Goal: Task Accomplishment & Management: Complete application form

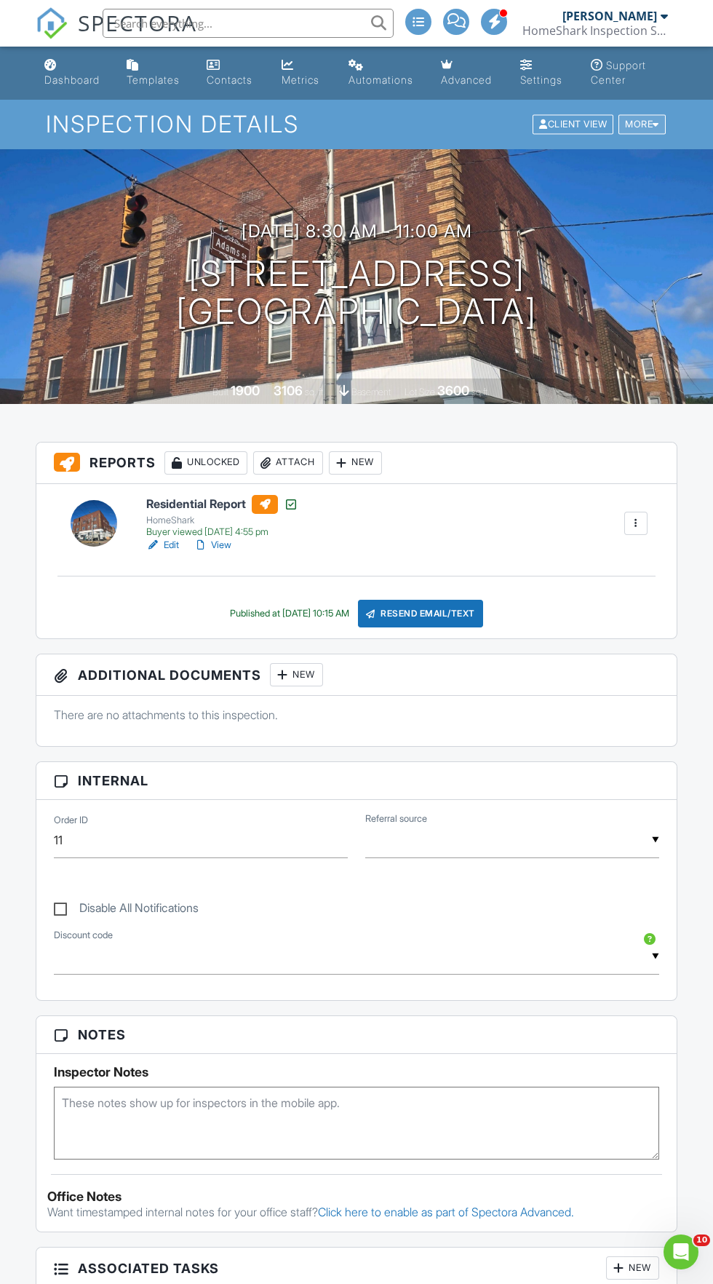
click at [656, 124] on div at bounding box center [656, 124] width 7 height 9
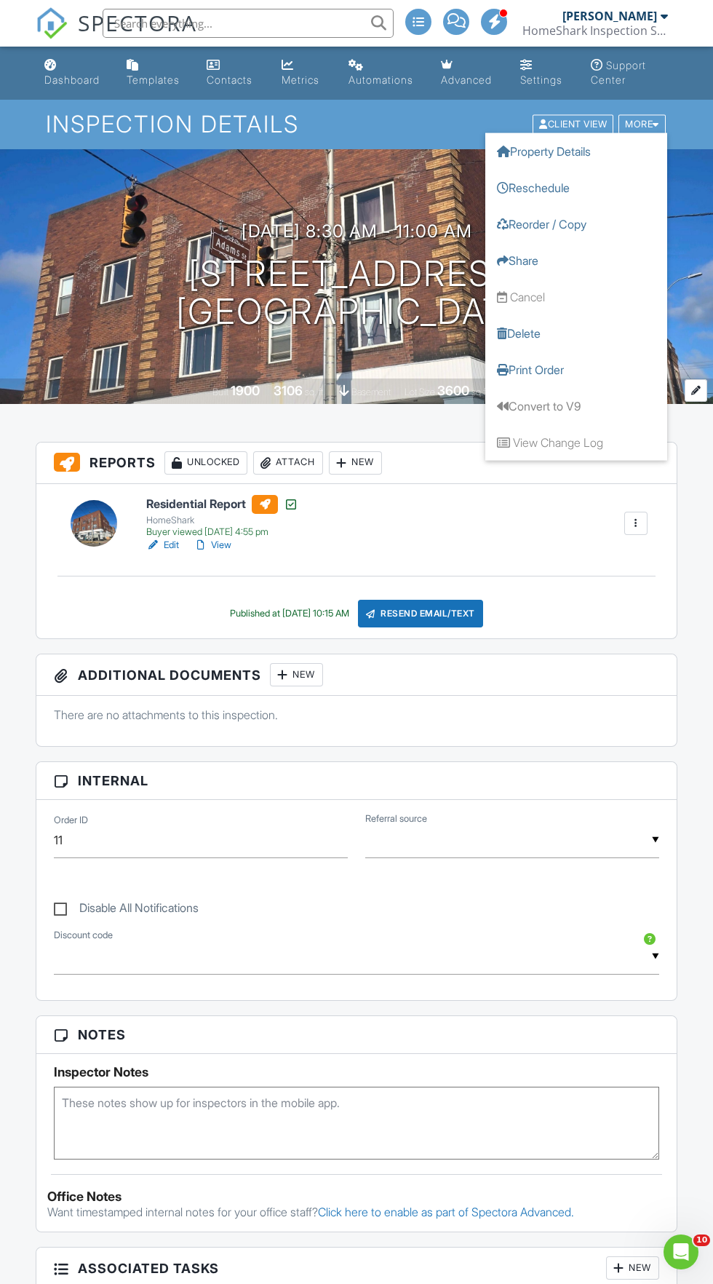
click at [386, 399] on div "Built 1900 3106 sq. ft. basement Lot Size 3600 sq.ft." at bounding box center [356, 390] width 713 height 25
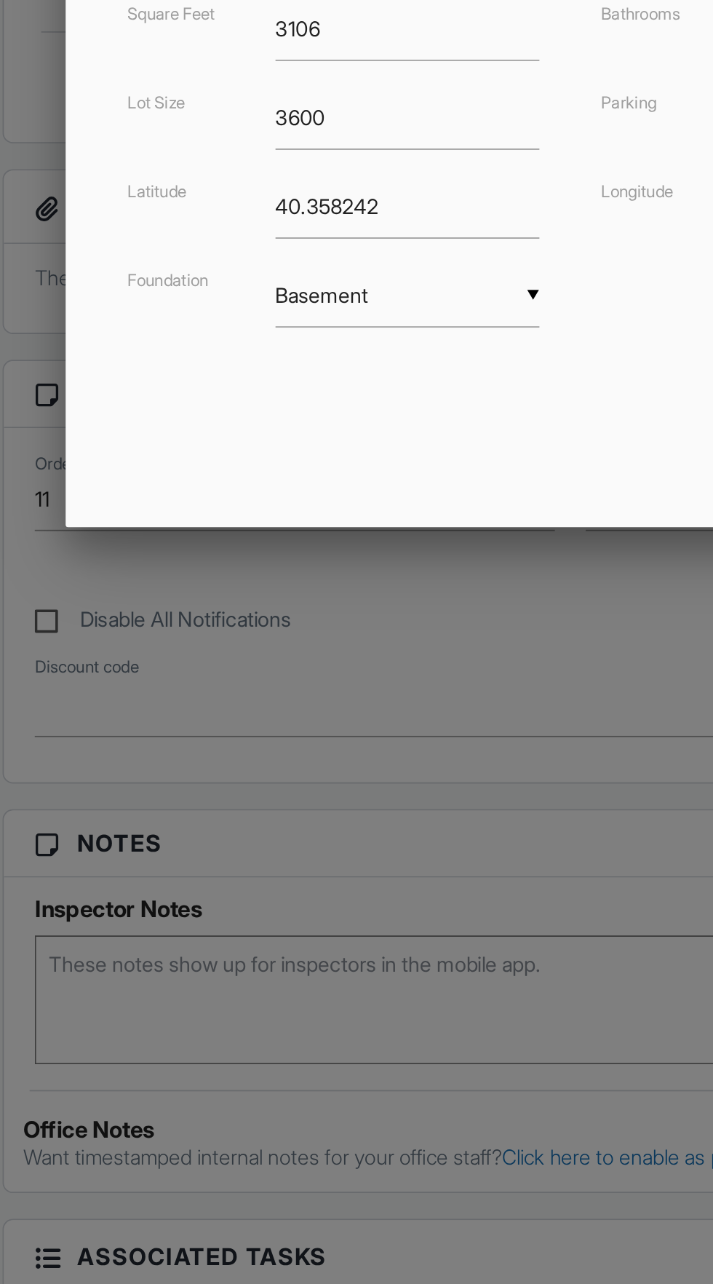
click at [329, 1091] on div at bounding box center [356, 729] width 713 height 1605
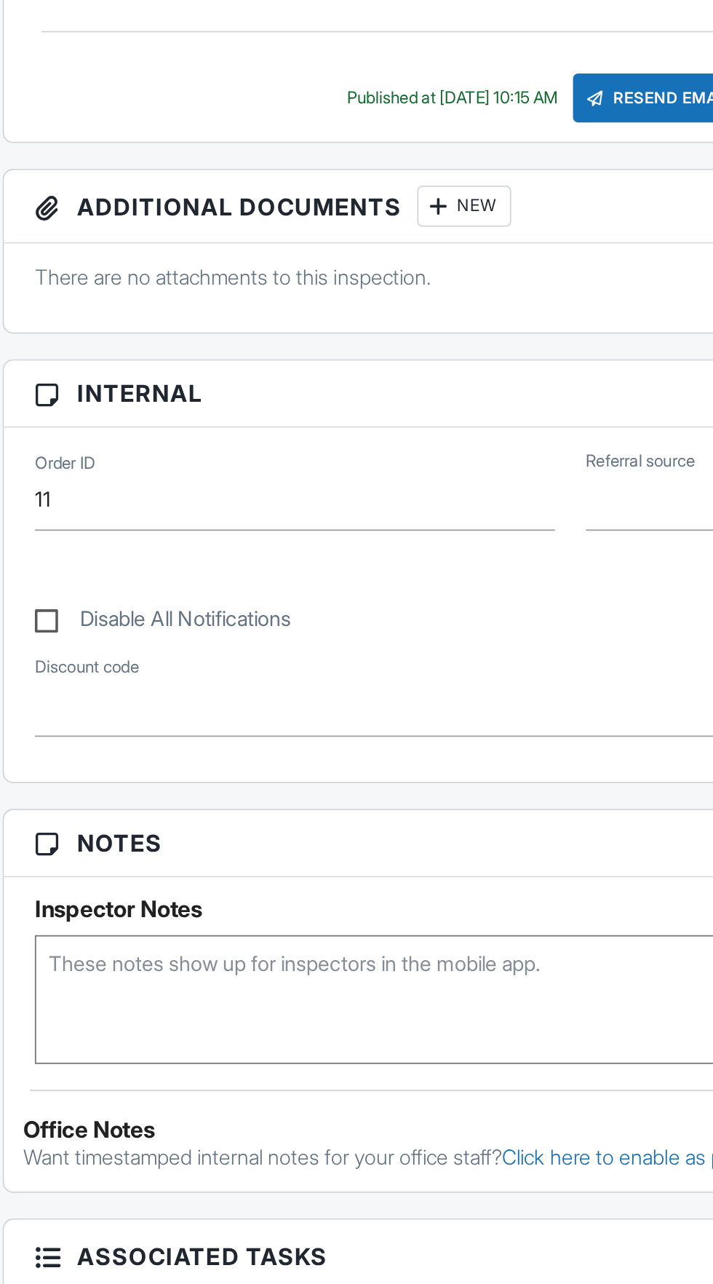
click at [333, 1002] on div "Reports Unlocked Attach New Residential Report HomeShark Buyer viewed 06/23/202…" at bounding box center [356, 1007] width 659 height 1130
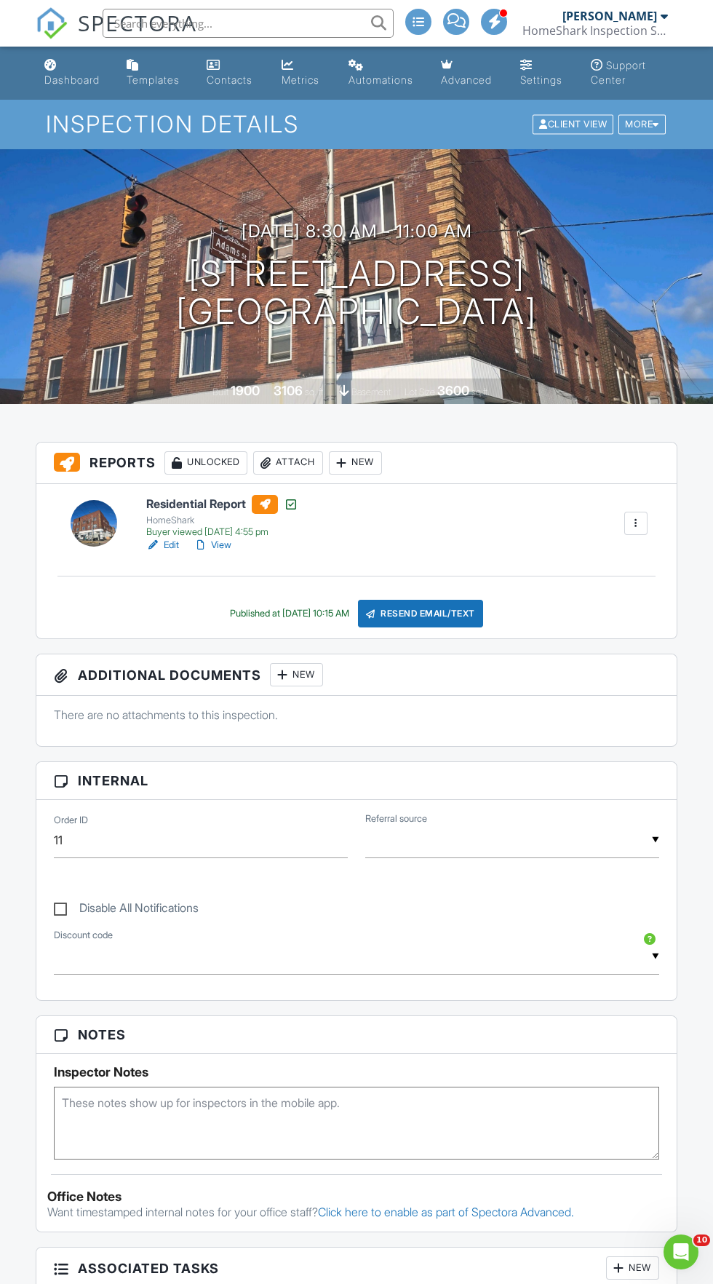
click at [199, 504] on h6 "Residential Report" at bounding box center [222, 504] width 152 height 19
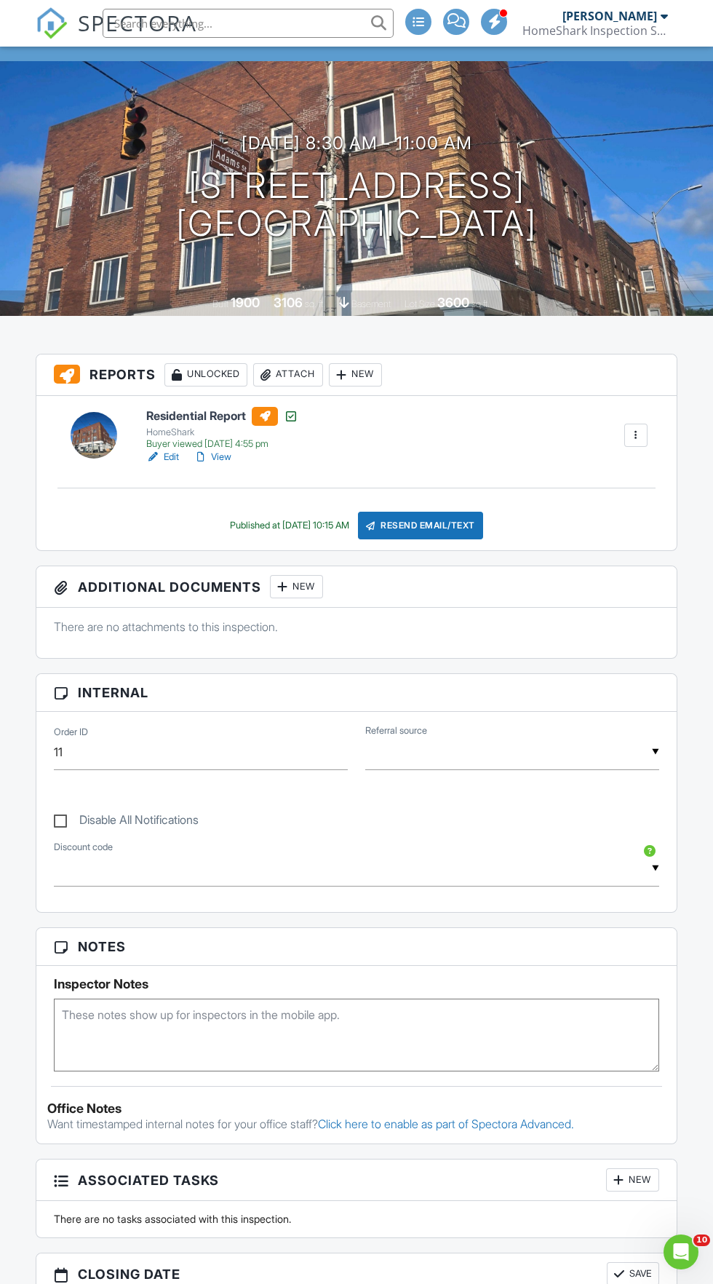
scroll to position [17, 0]
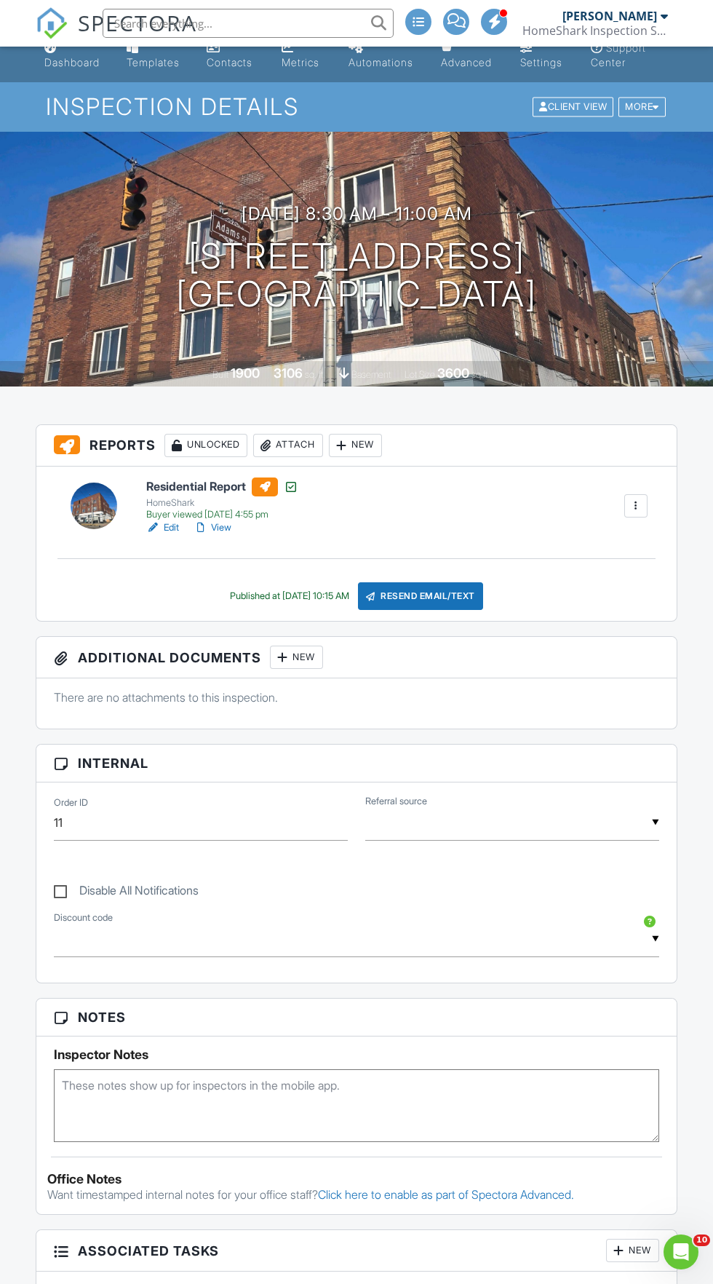
click at [636, 505] on div at bounding box center [636, 506] width 15 height 15
click at [607, 542] on link "Copy" at bounding box center [608, 541] width 68 height 16
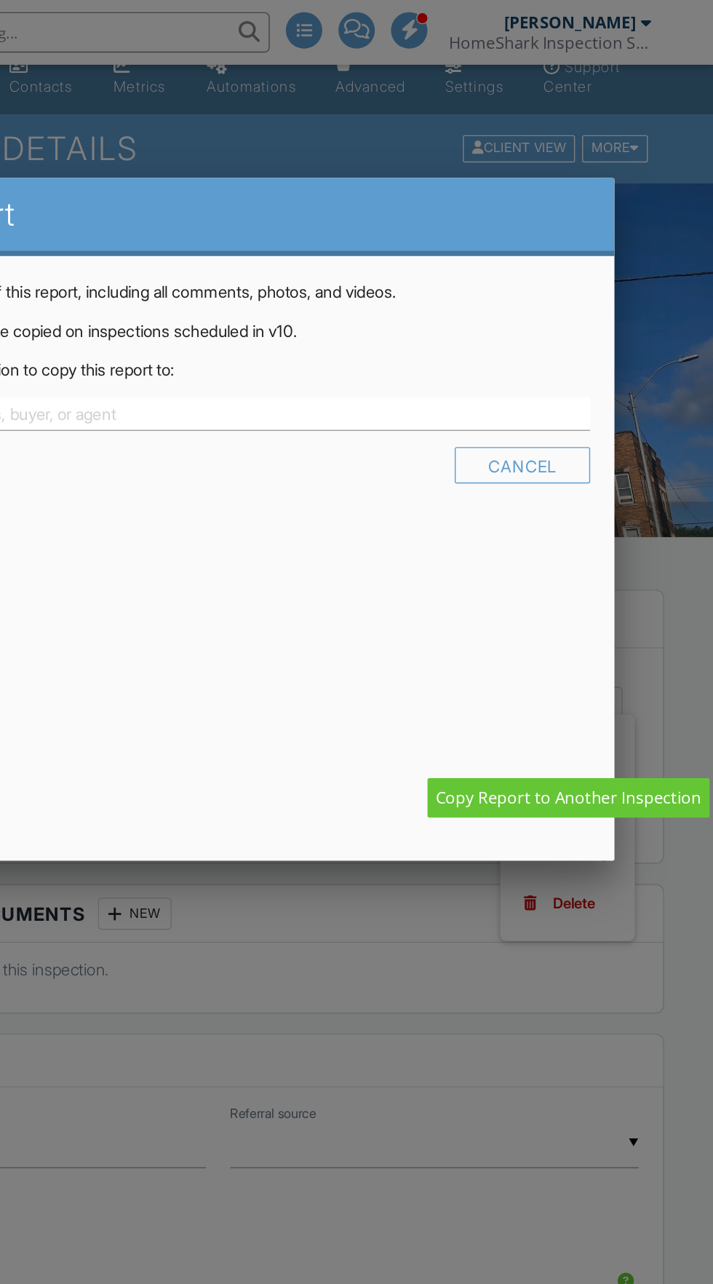
click at [429, 713] on div at bounding box center [356, 729] width 713 height 1605
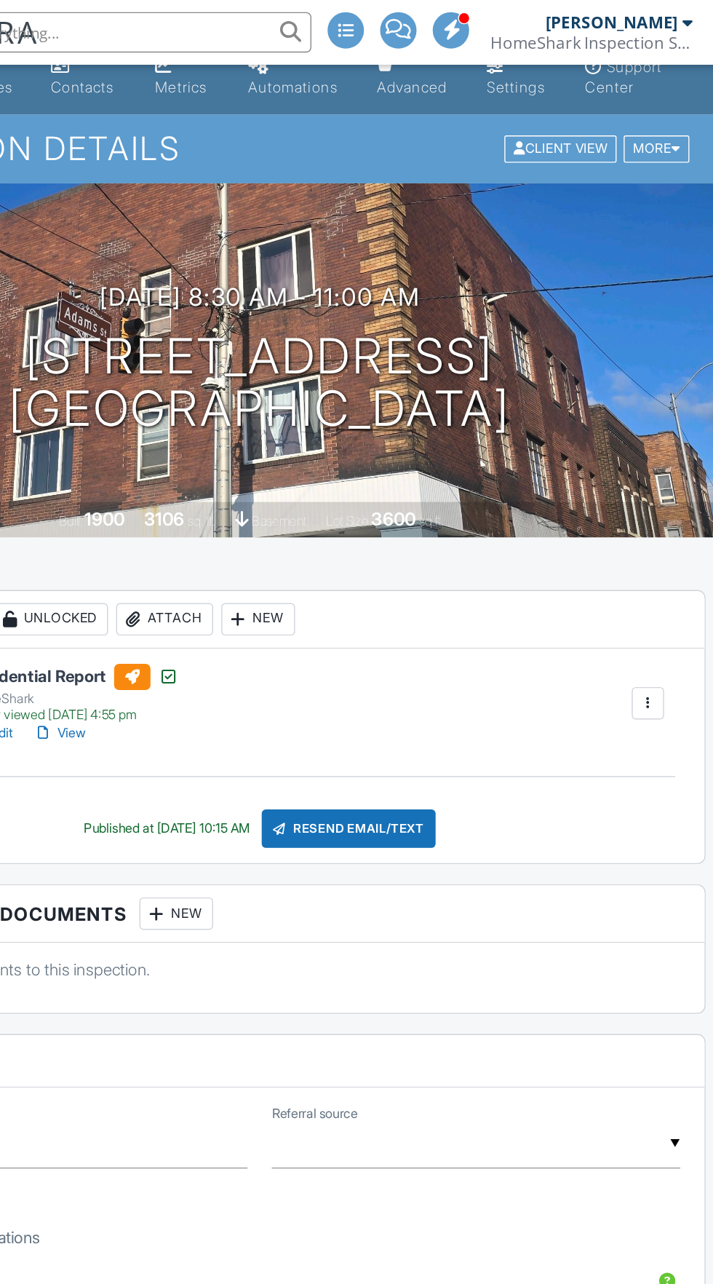
click at [634, 505] on div at bounding box center [636, 506] width 15 height 15
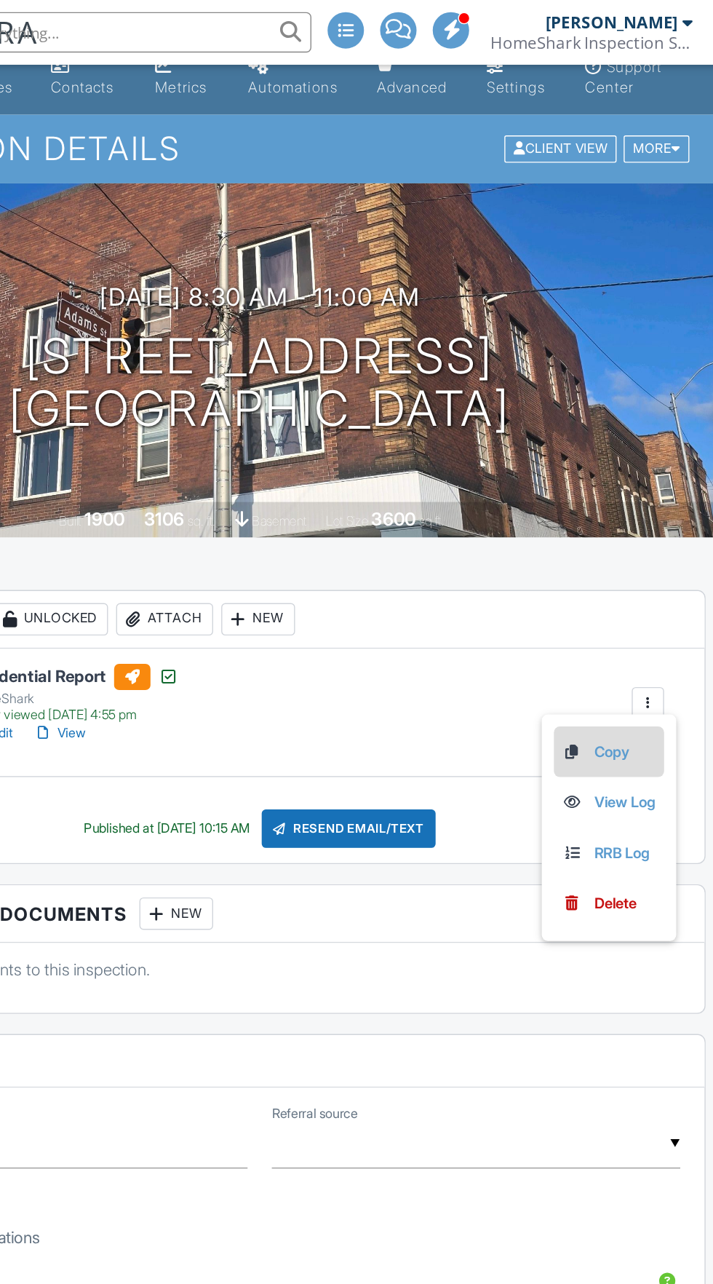
click at [605, 536] on link "Copy" at bounding box center [608, 541] width 68 height 16
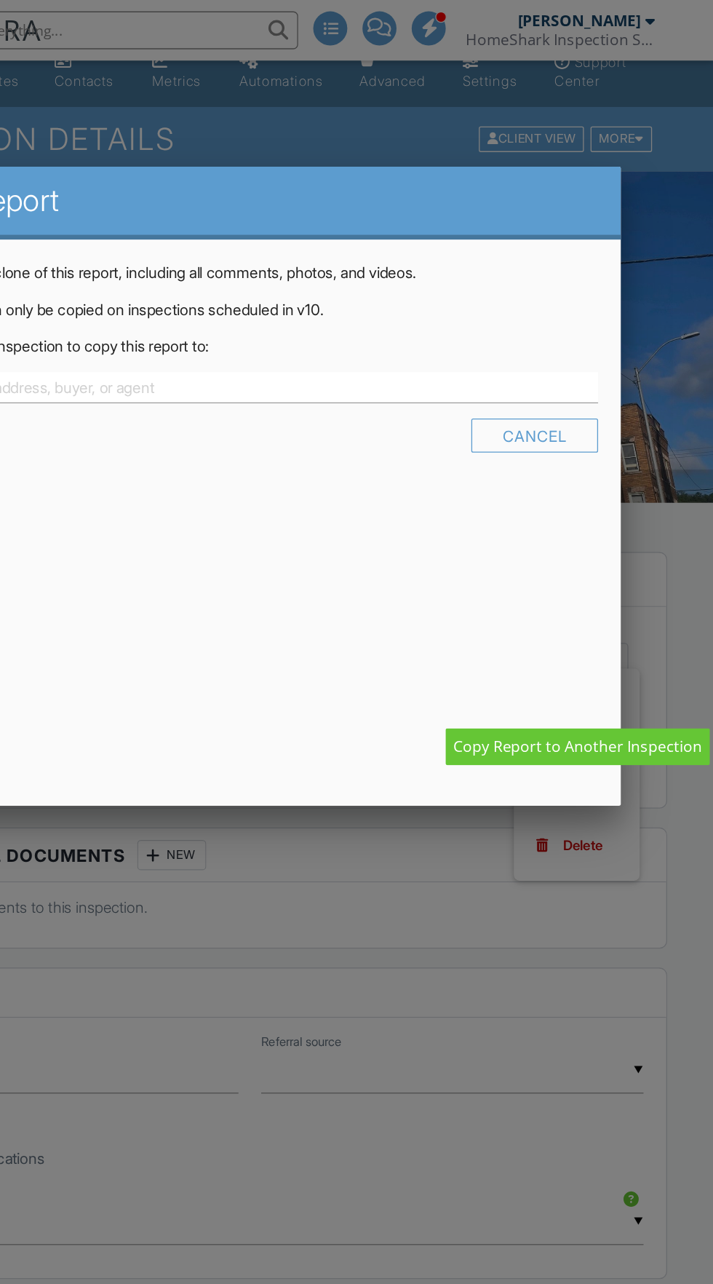
click at [574, 581] on div "Copy Report This makes a clone of this report, including all comments, photos, …" at bounding box center [356, 373] width 571 height 491
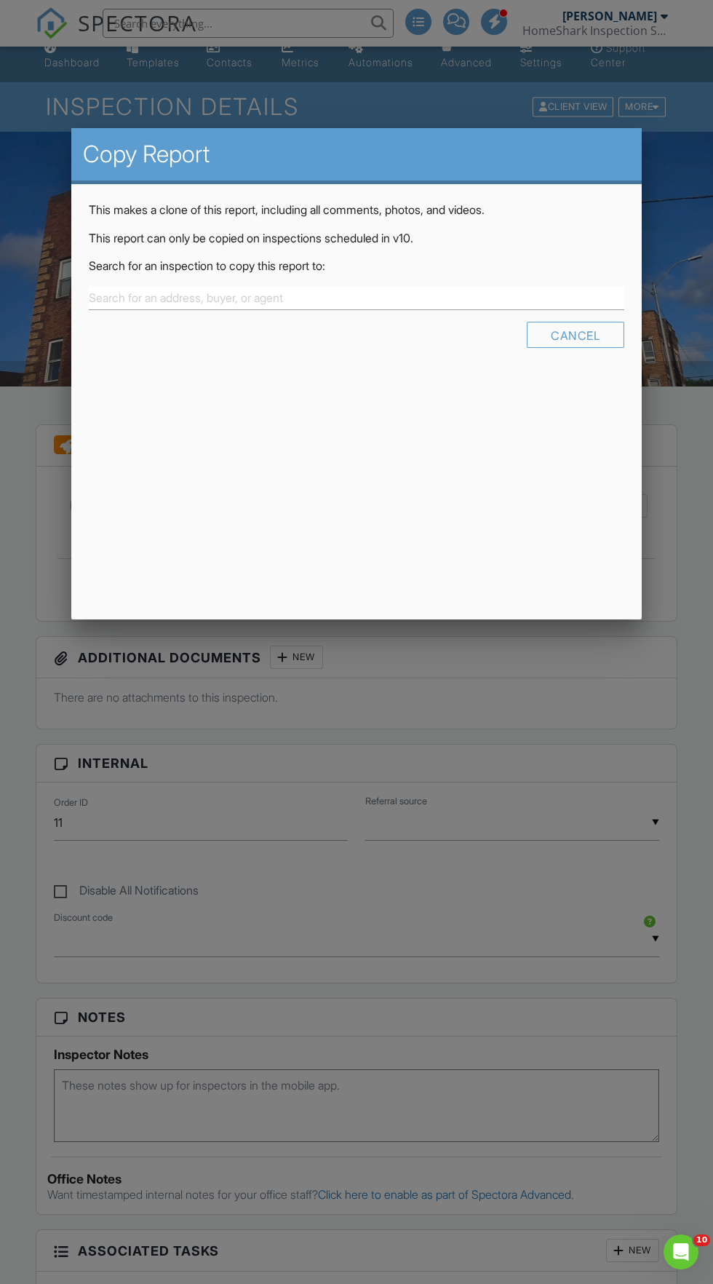
click at [488, 806] on div at bounding box center [356, 729] width 713 height 1605
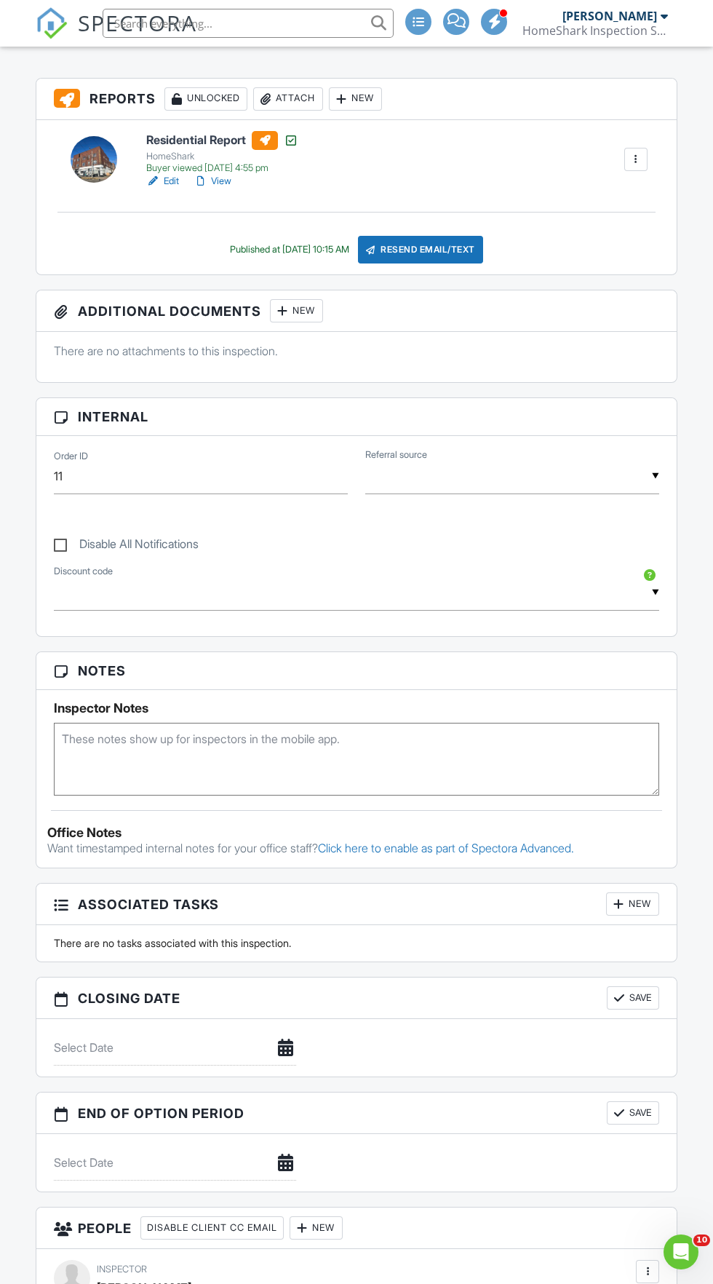
scroll to position [0, 0]
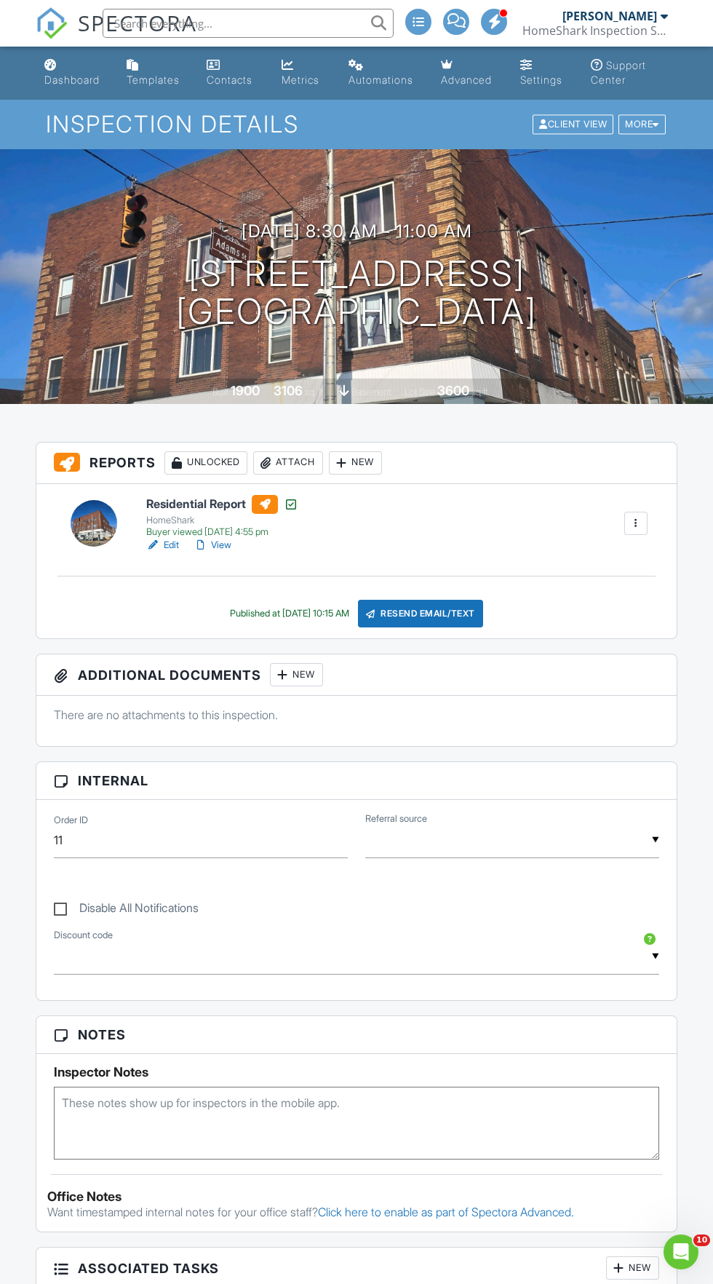
click at [642, 518] on div at bounding box center [636, 523] width 15 height 15
click at [616, 563] on link "Copy" at bounding box center [608, 558] width 68 height 16
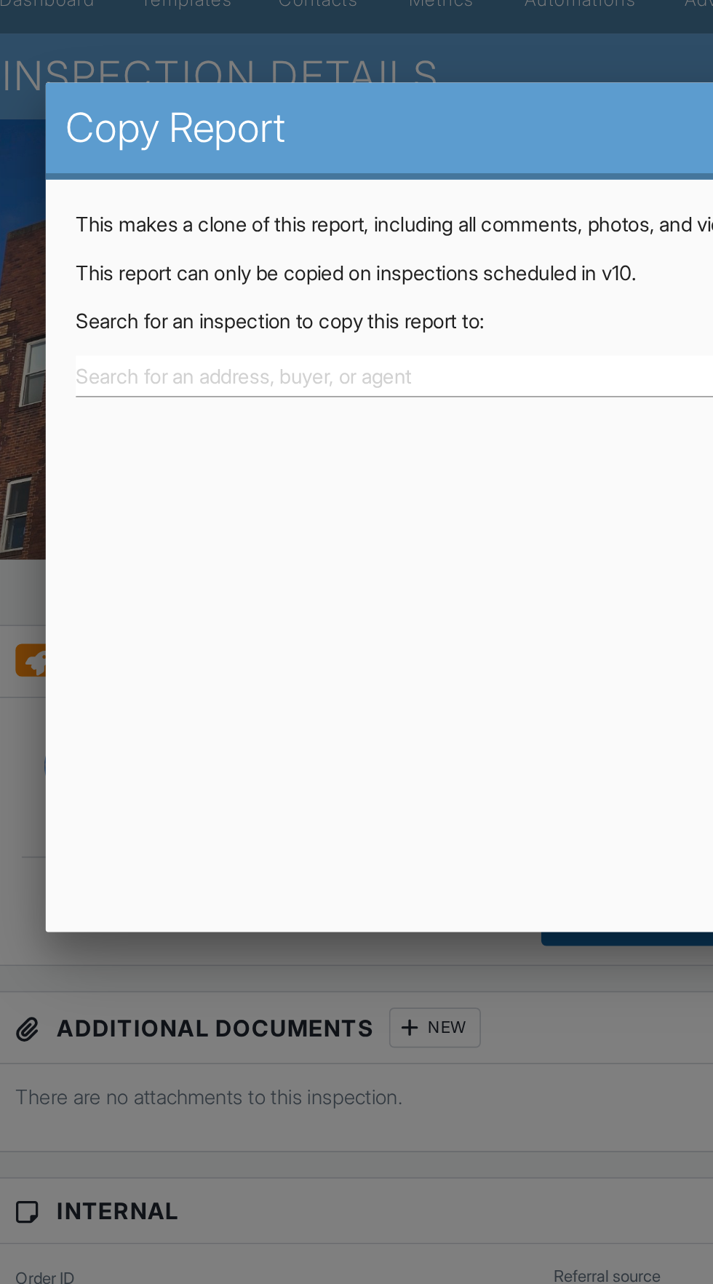
click at [284, 697] on div at bounding box center [356, 729] width 713 height 1605
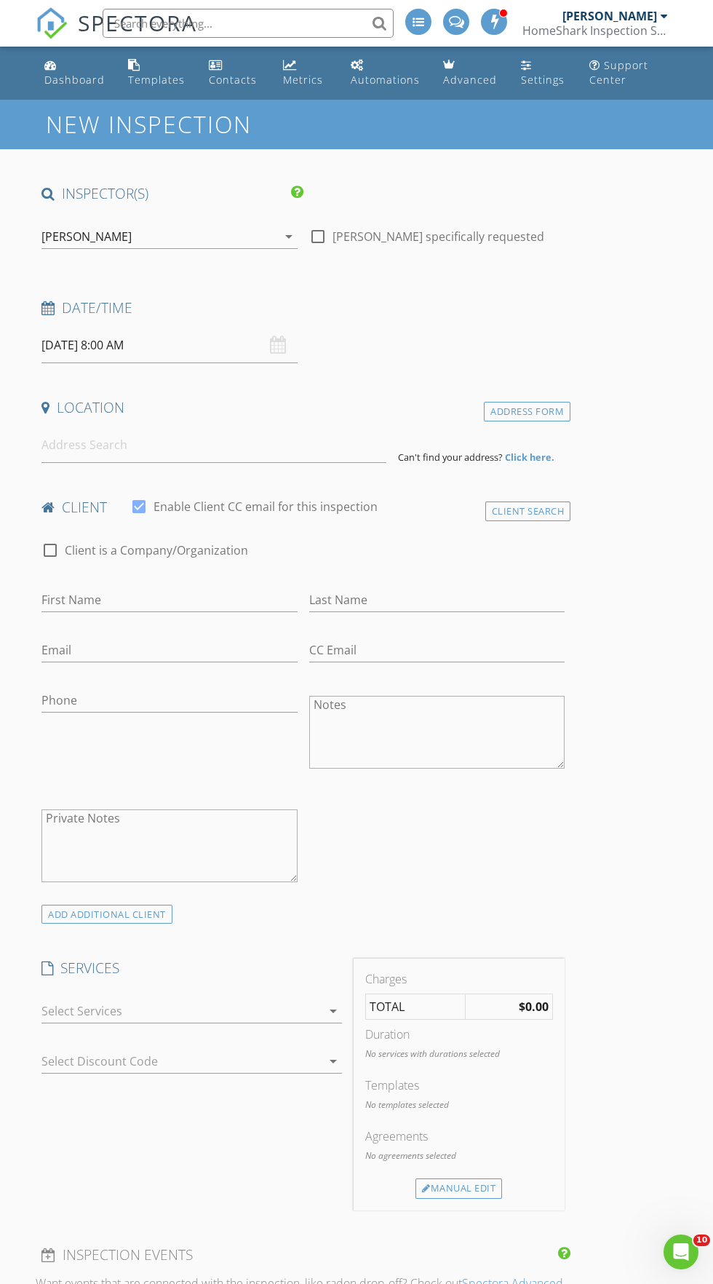
click at [119, 345] on input "[DATE] 8:00 AM" at bounding box center [169, 346] width 256 height 36
click at [510, 343] on div "Date/Time [DATE] 8:00 AM" at bounding box center [303, 330] width 535 height 65
click at [79, 446] on input at bounding box center [213, 445] width 345 height 36
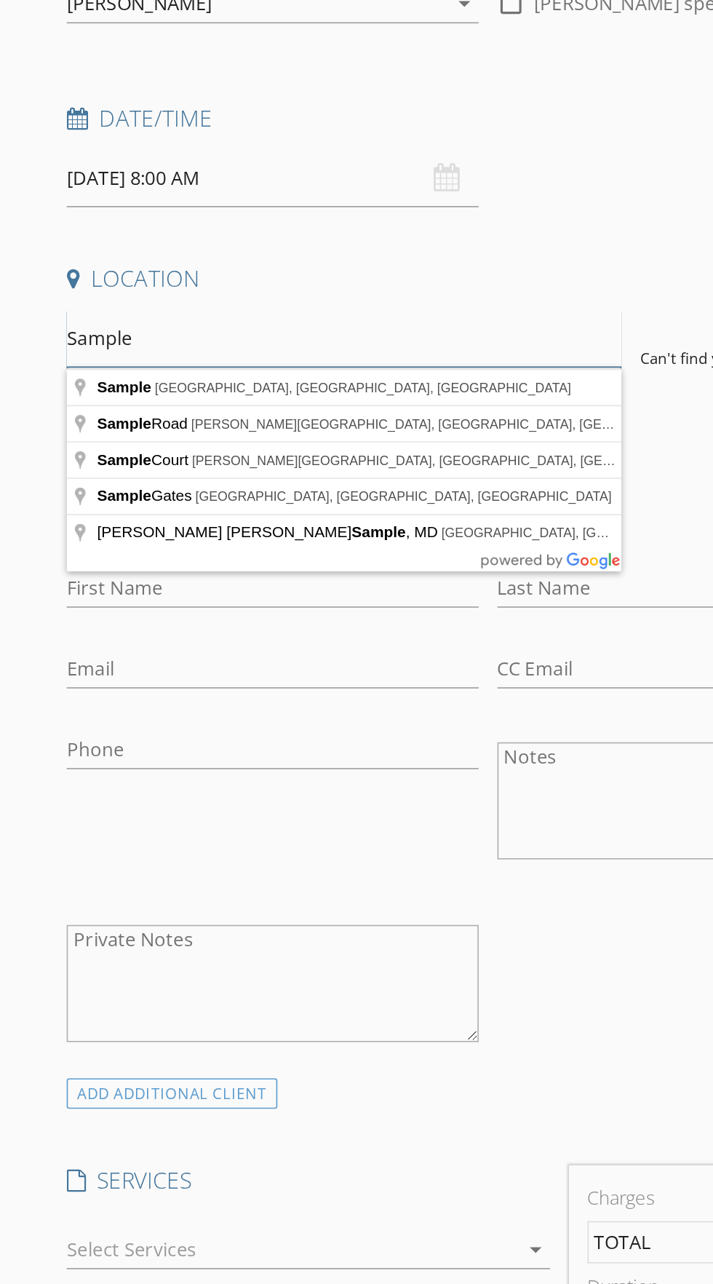
type input "Sample"
click at [295, 846] on textarea "Private Notes" at bounding box center [169, 845] width 256 height 73
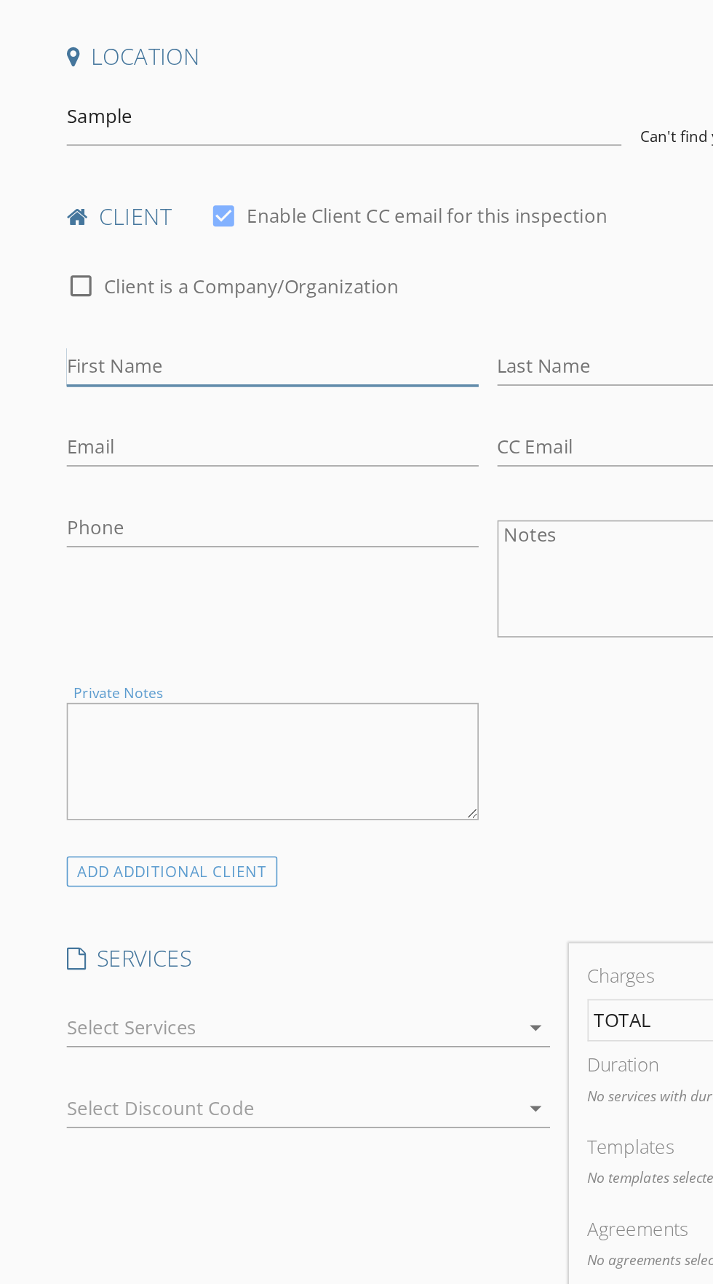
click at [71, 600] on input "First Name" at bounding box center [169, 600] width 256 height 24
type input "[PERSON_NAME]"
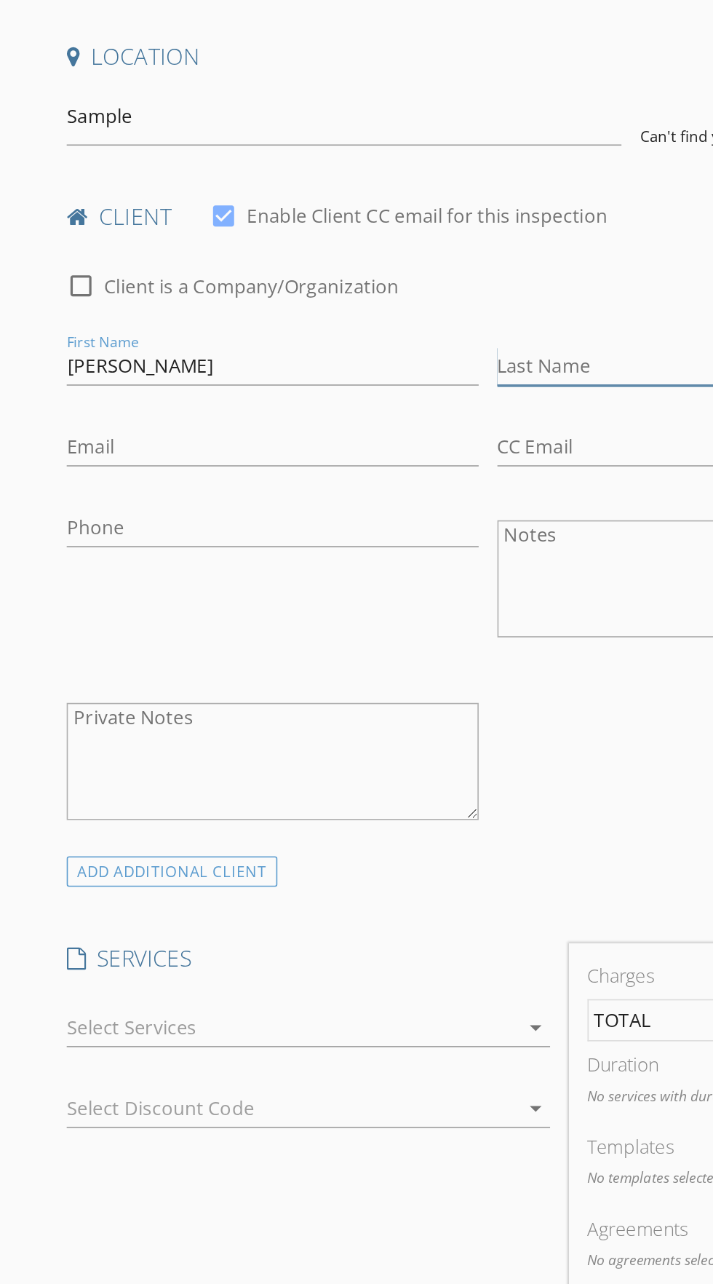
click at [372, 606] on input "Last Name" at bounding box center [437, 600] width 256 height 24
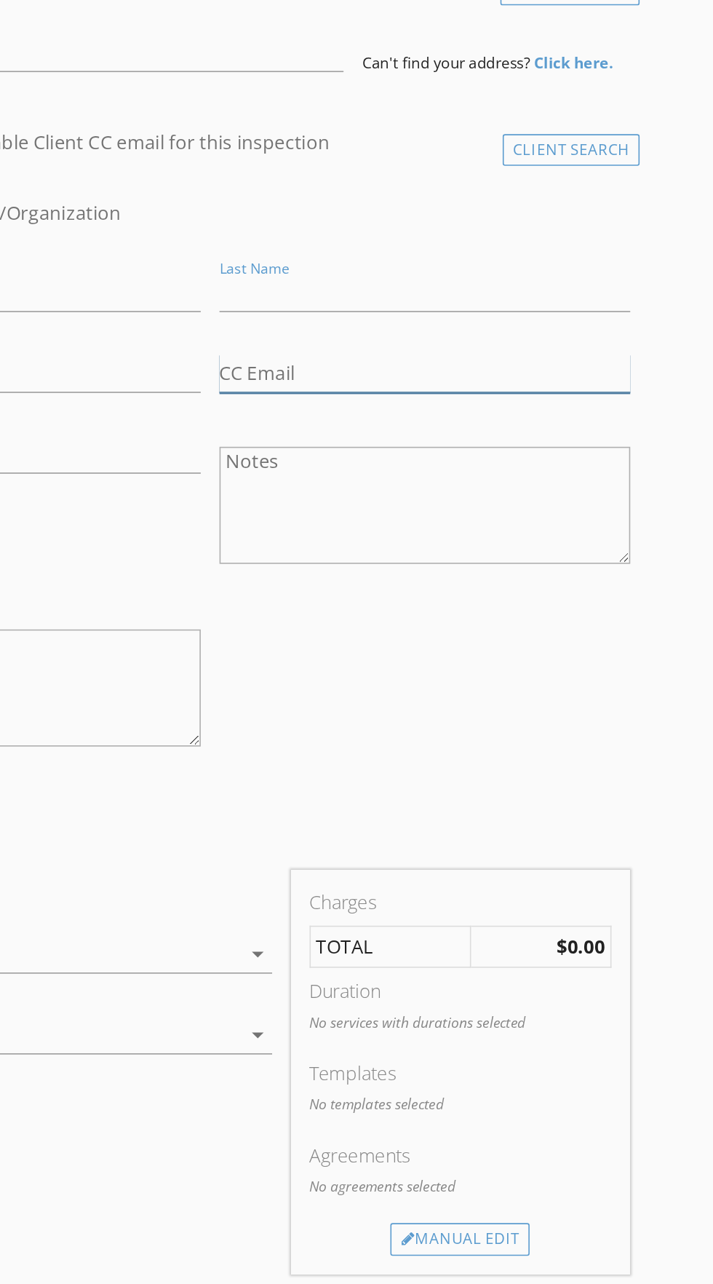
click at [547, 657] on input "CC Email" at bounding box center [437, 650] width 256 height 24
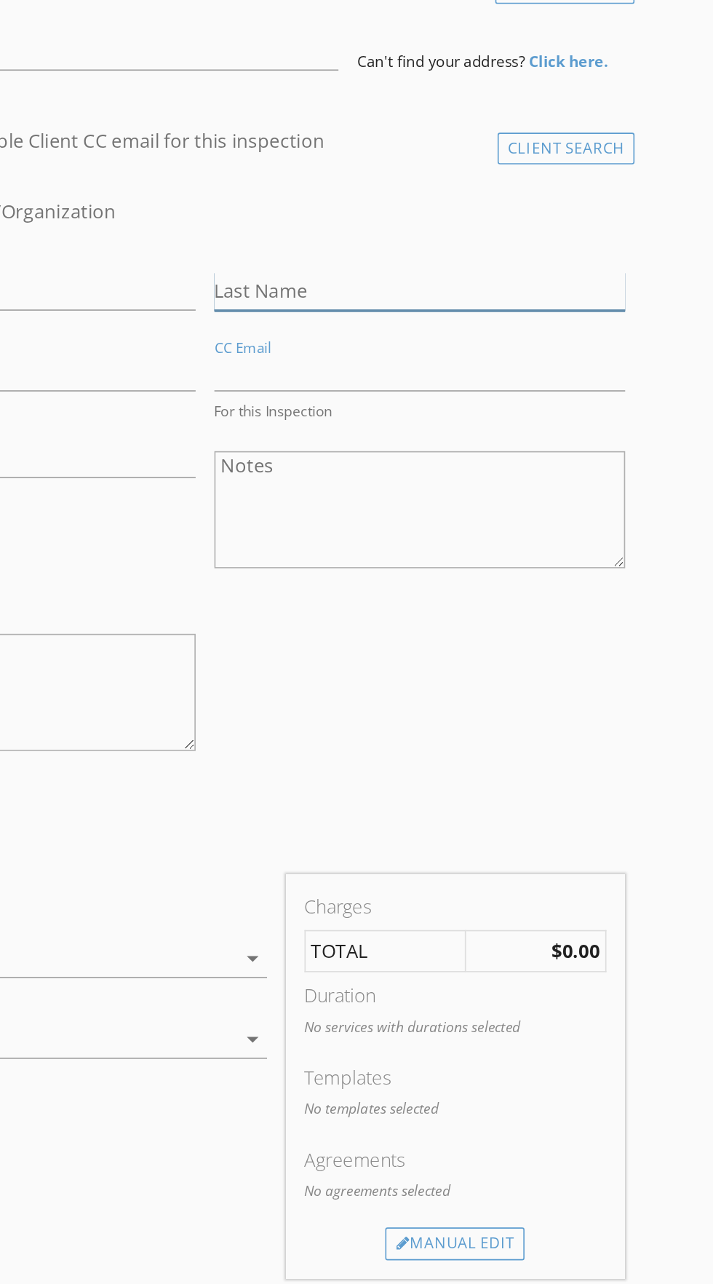
click at [456, 611] on input "Last Name" at bounding box center [437, 600] width 256 height 24
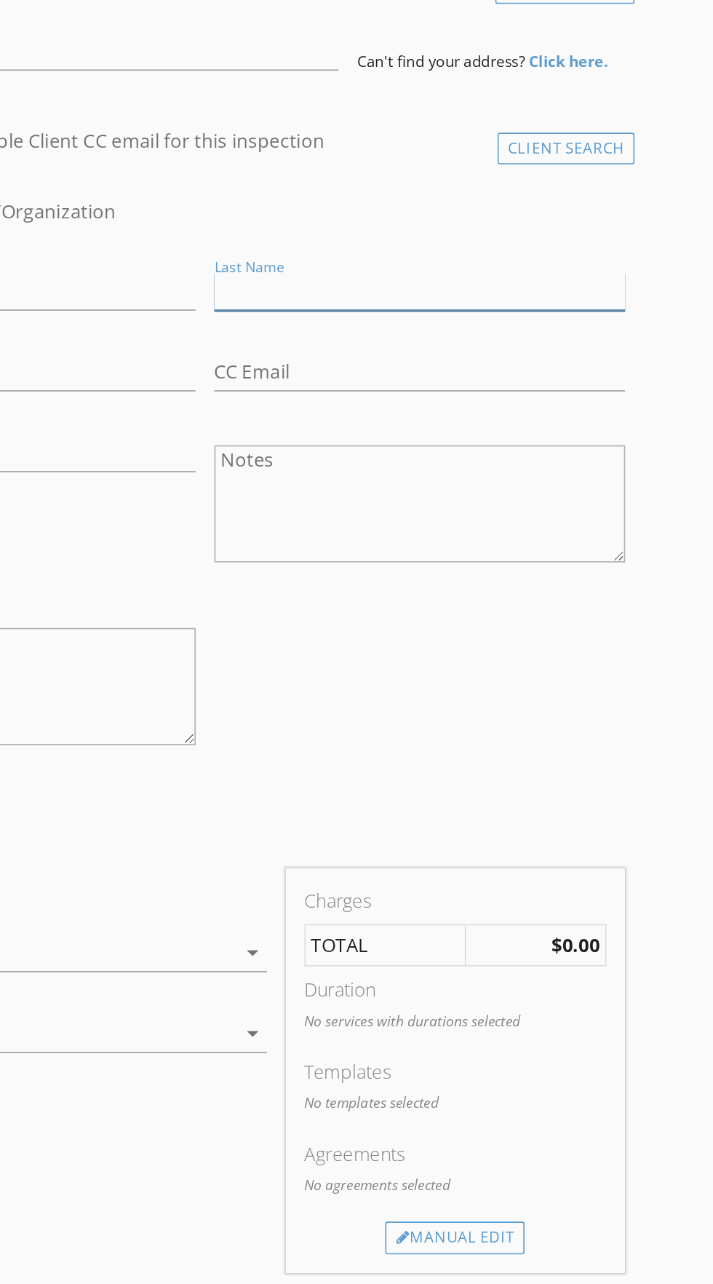
click at [445, 606] on input "Last Name" at bounding box center [437, 600] width 256 height 24
click at [448, 603] on input "Last Name" at bounding box center [437, 600] width 256 height 24
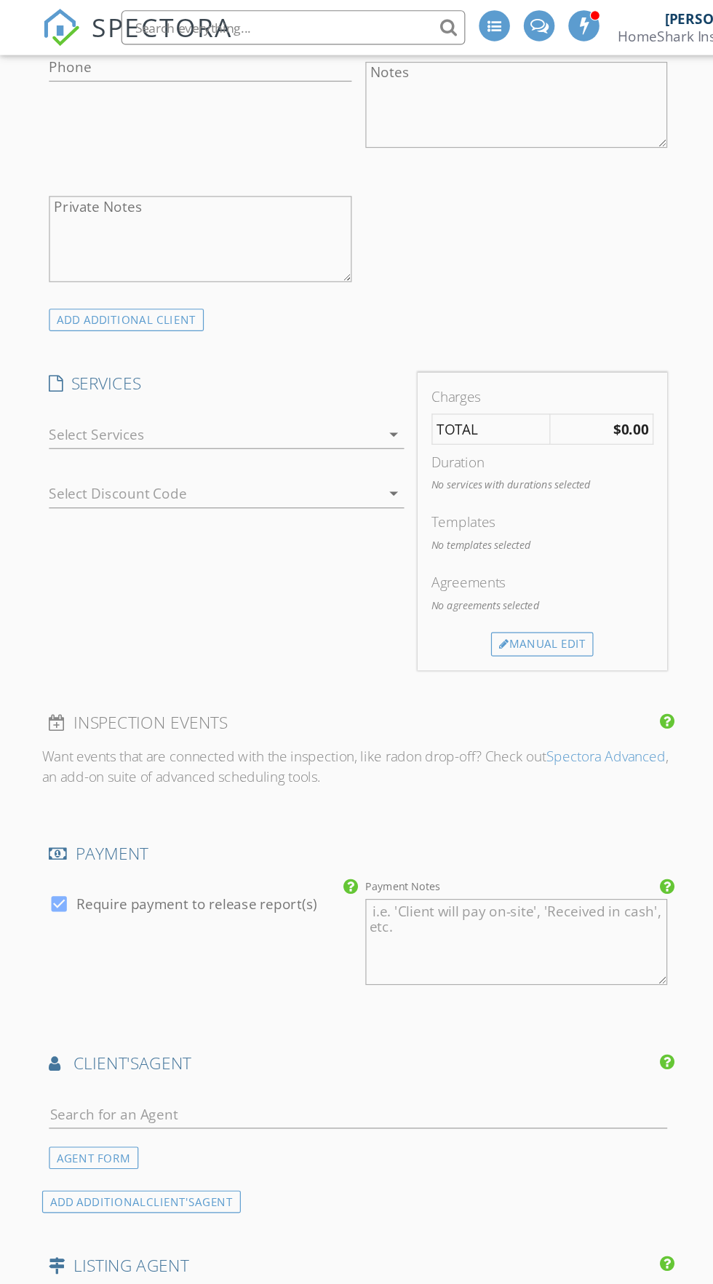
scroll to position [634, 0]
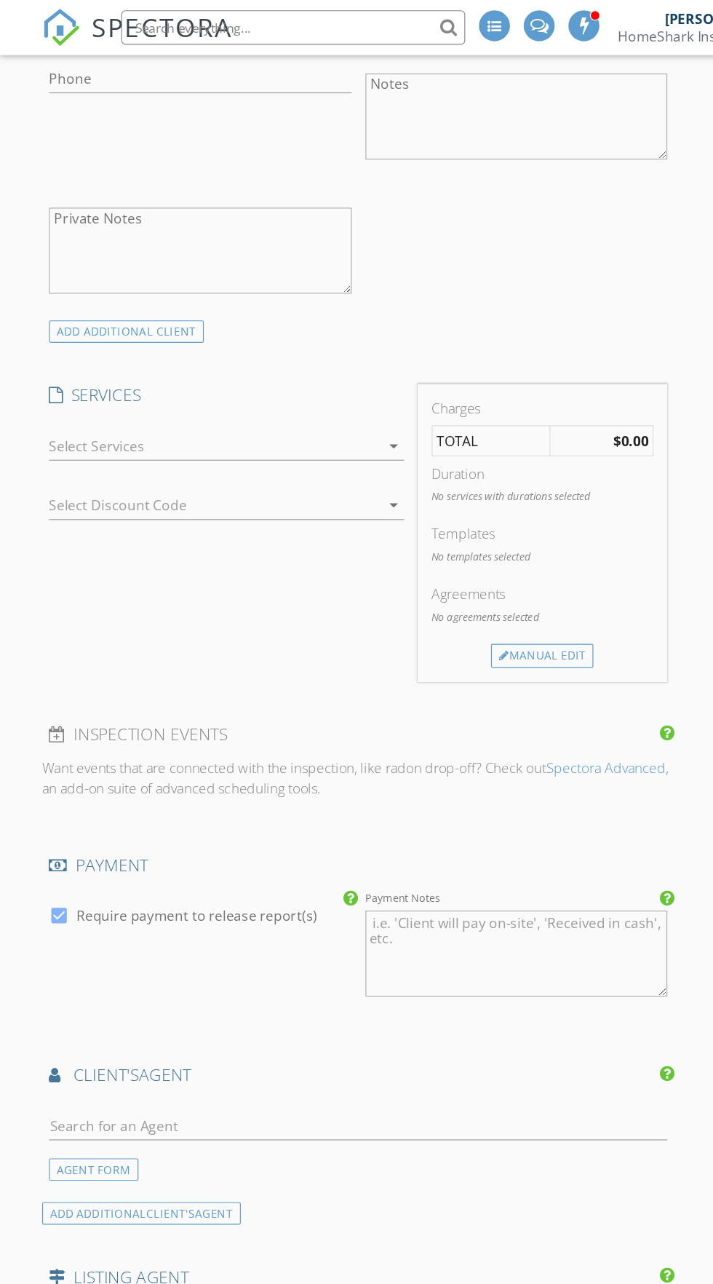
type input "Doe"
click at [290, 382] on div at bounding box center [181, 376] width 280 height 23
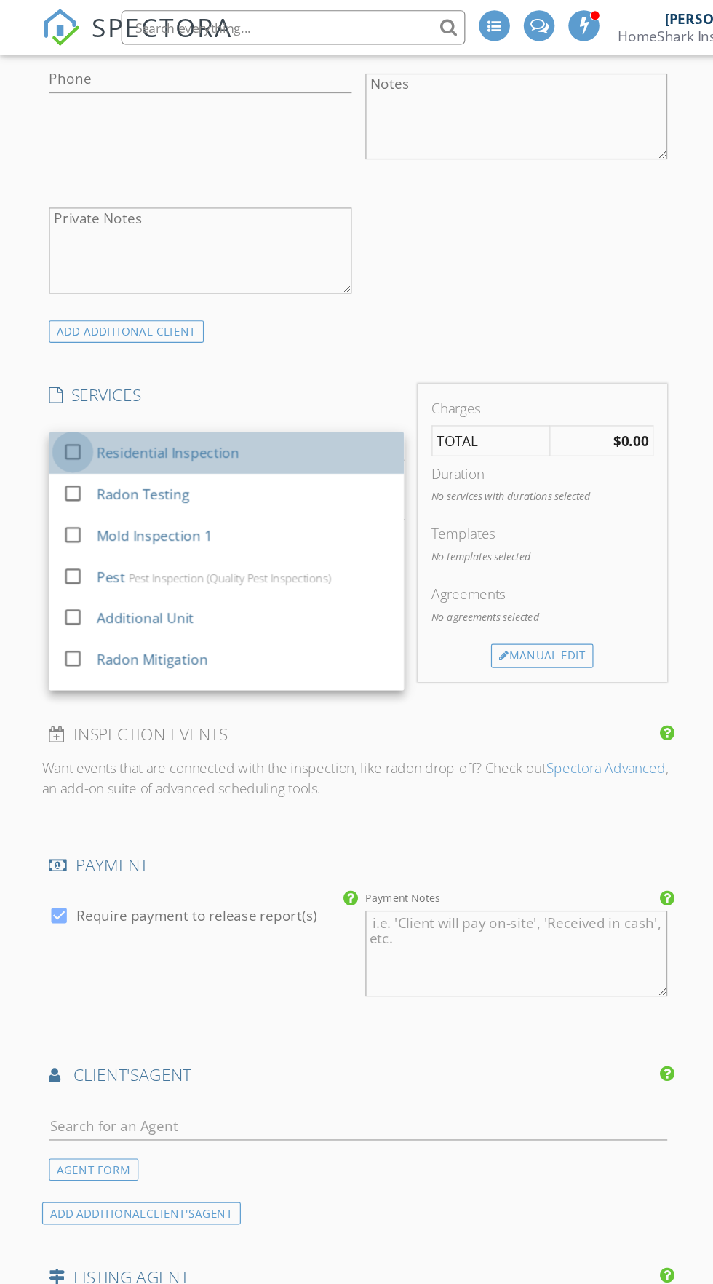
click at [62, 381] on div at bounding box center [61, 382] width 25 height 25
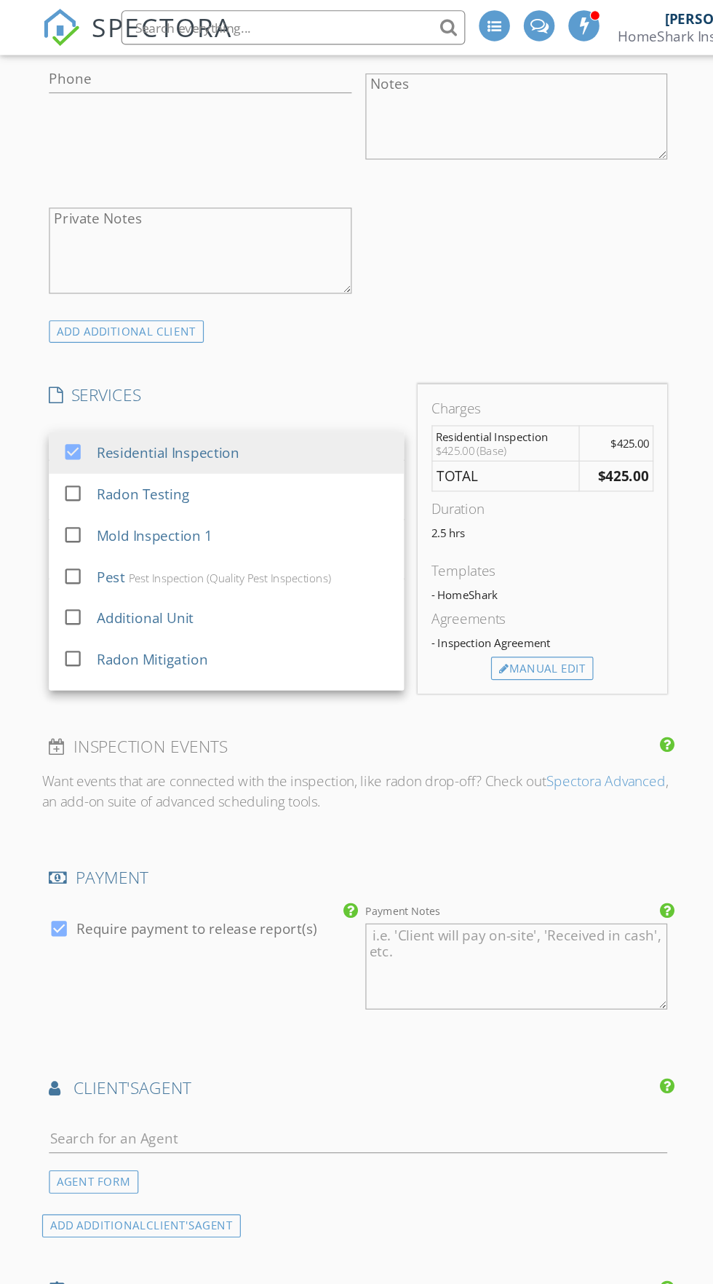
click at [409, 667] on p "Want events that are connected with the inspection, like radon drop-off? Check …" at bounding box center [303, 668] width 535 height 35
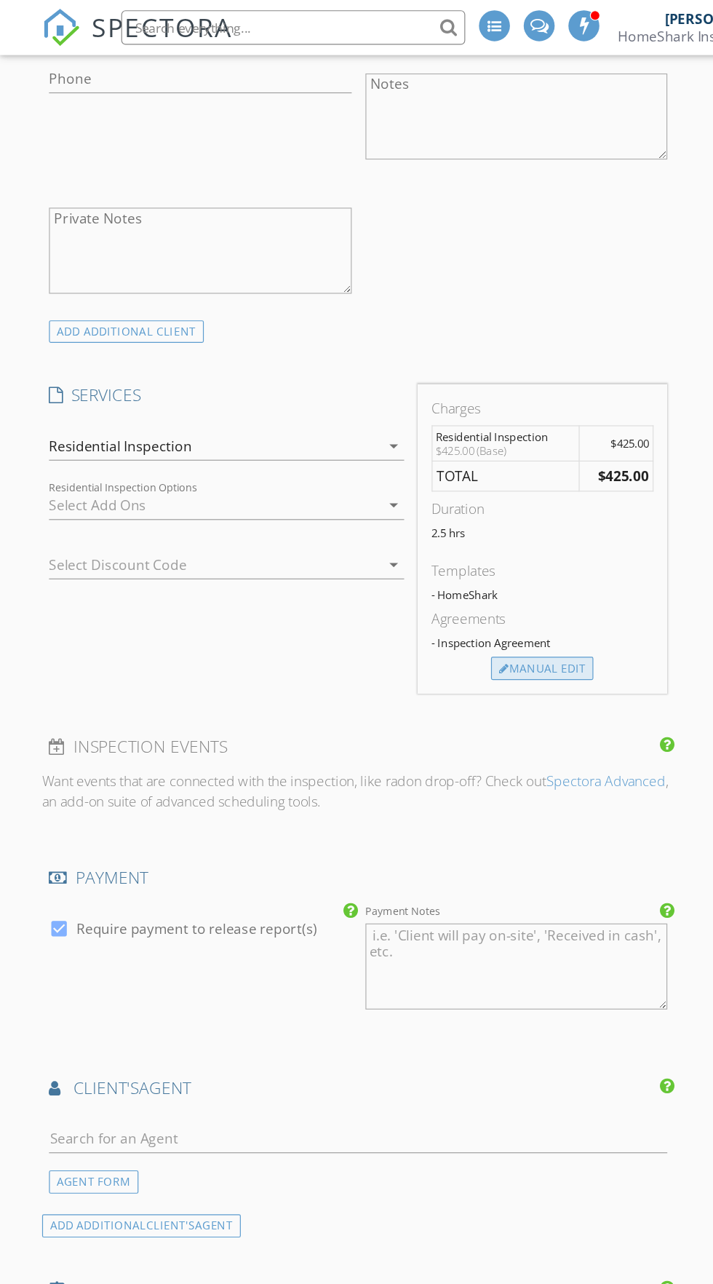
click at [459, 565] on div "Manual Edit" at bounding box center [459, 565] width 87 height 20
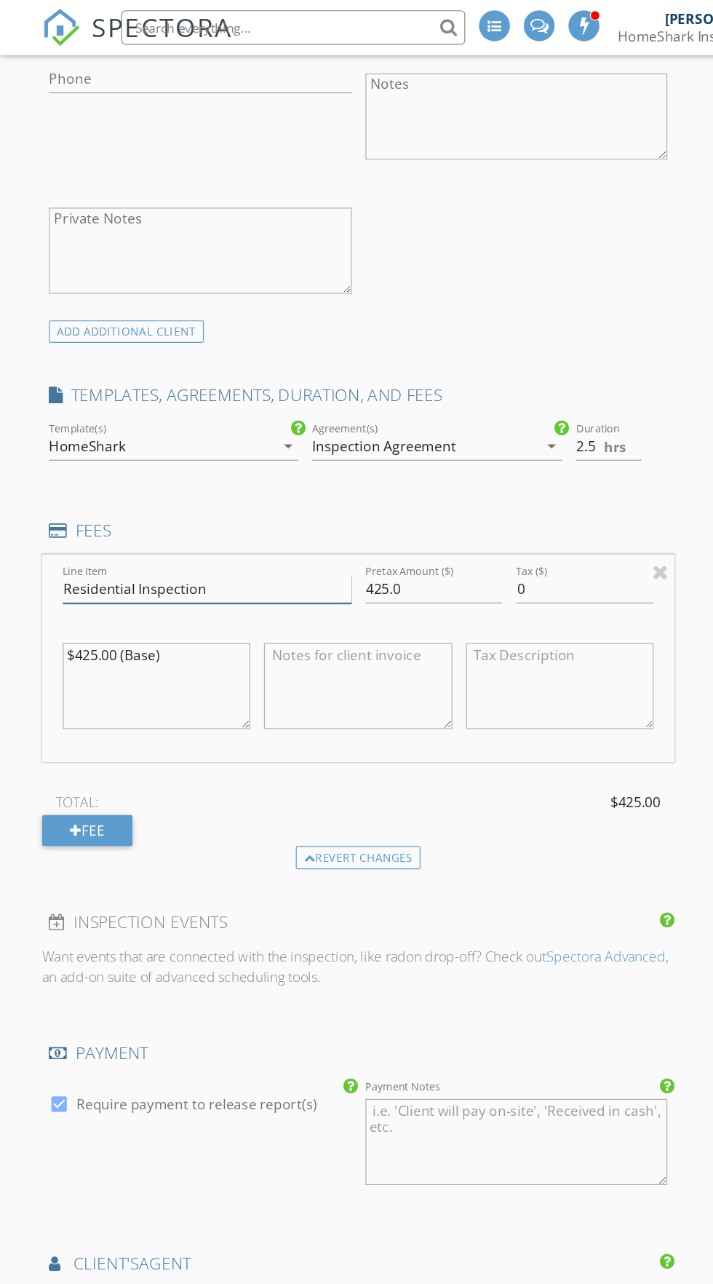
click at [119, 497] on input "Residential Inspection" at bounding box center [175, 498] width 245 height 24
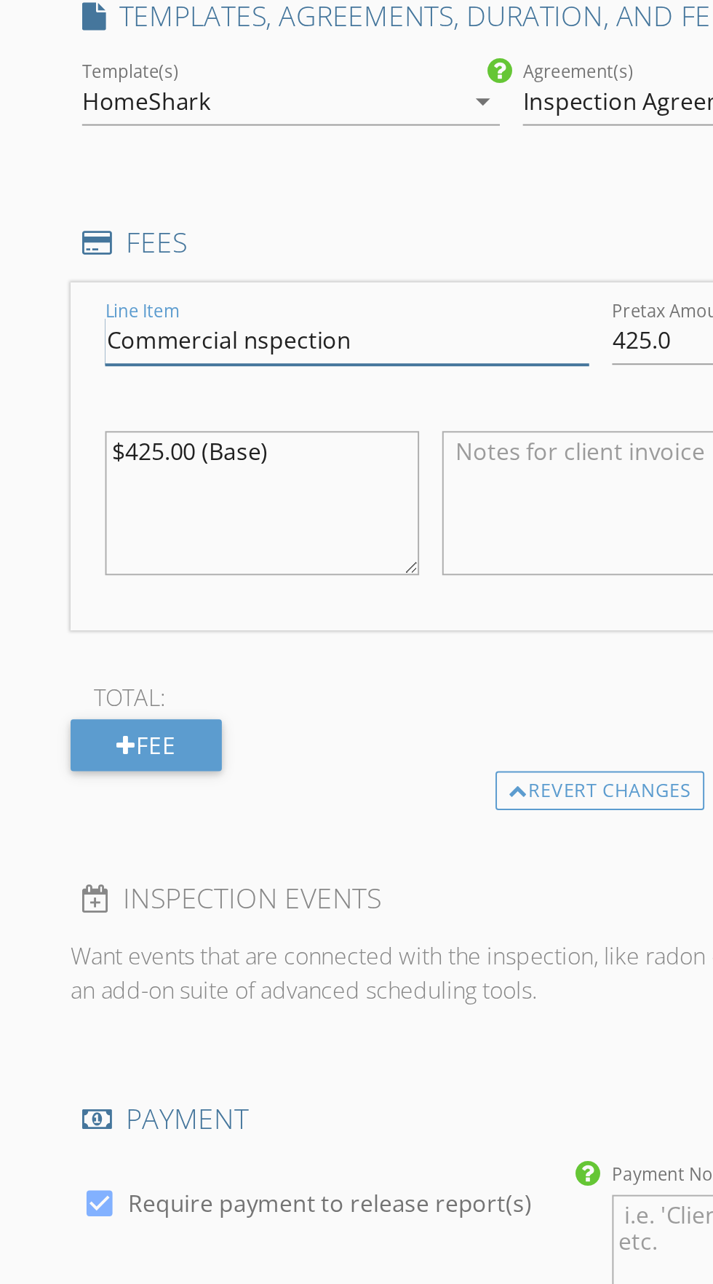
click at [120, 501] on input "Commercial nspection" at bounding box center [175, 498] width 245 height 24
click at [122, 497] on input "Commercial nspection" at bounding box center [175, 498] width 245 height 24
type input "Commercial Inspection"
click at [79, 558] on textarea "$425.00 (Base)" at bounding box center [132, 580] width 159 height 73
click at [81, 560] on textarea "$425.00 (Base)" at bounding box center [132, 580] width 159 height 73
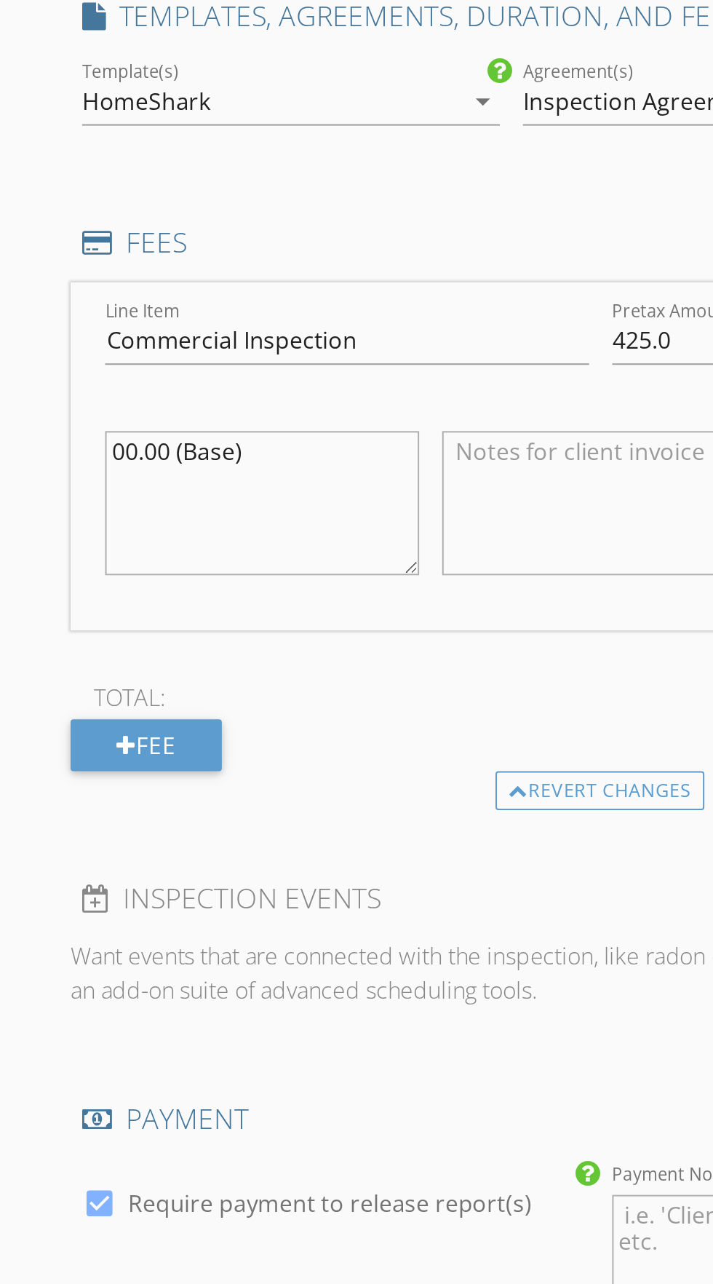
click at [59, 558] on textarea "00.00 (Base)" at bounding box center [132, 580] width 159 height 73
click at [68, 555] on textarea "$00.00 (Base)" at bounding box center [132, 580] width 159 height 73
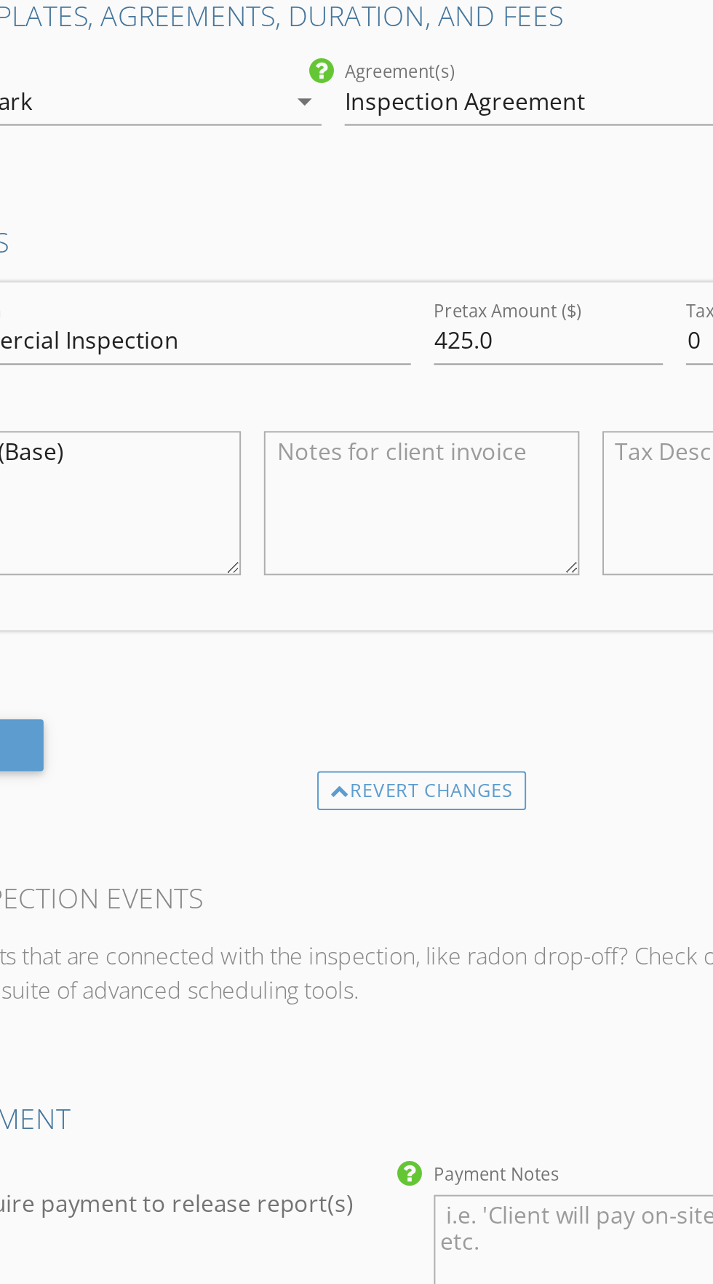
type textarea "$0.00 (Base)"
click at [328, 500] on input "425.0" at bounding box center [367, 498] width 116 height 24
type input "4"
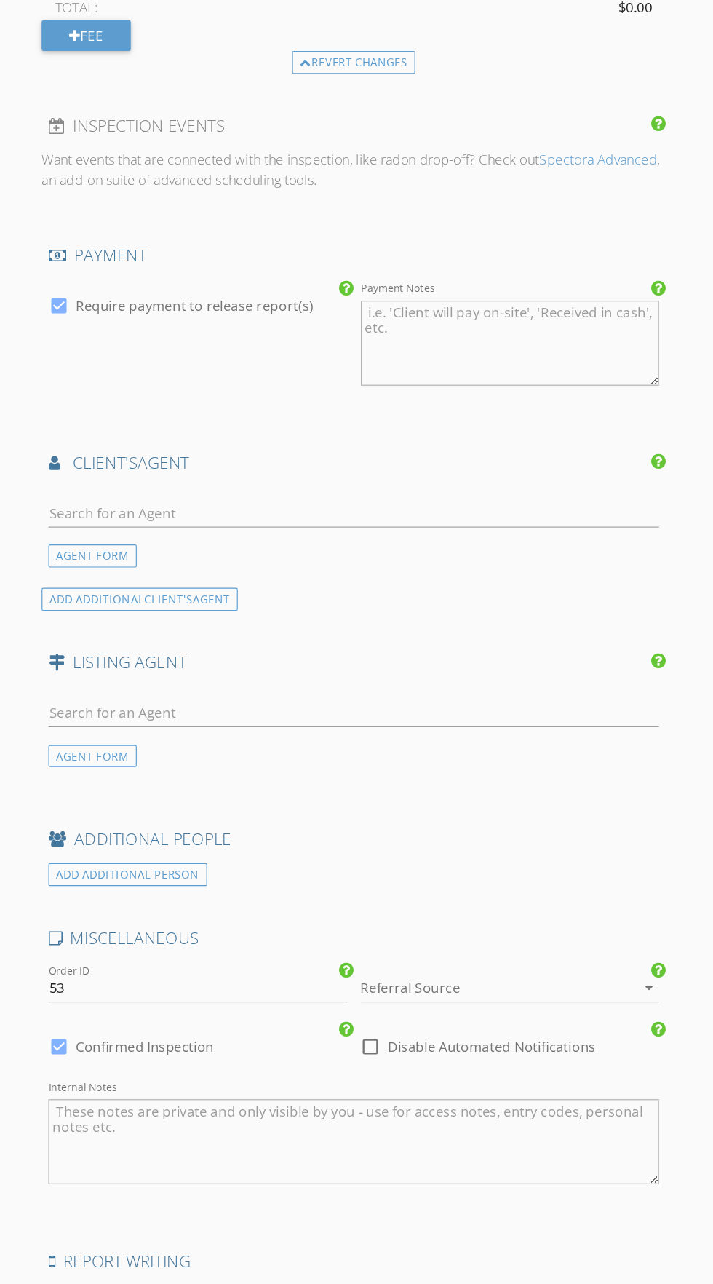
scroll to position [1320, 0]
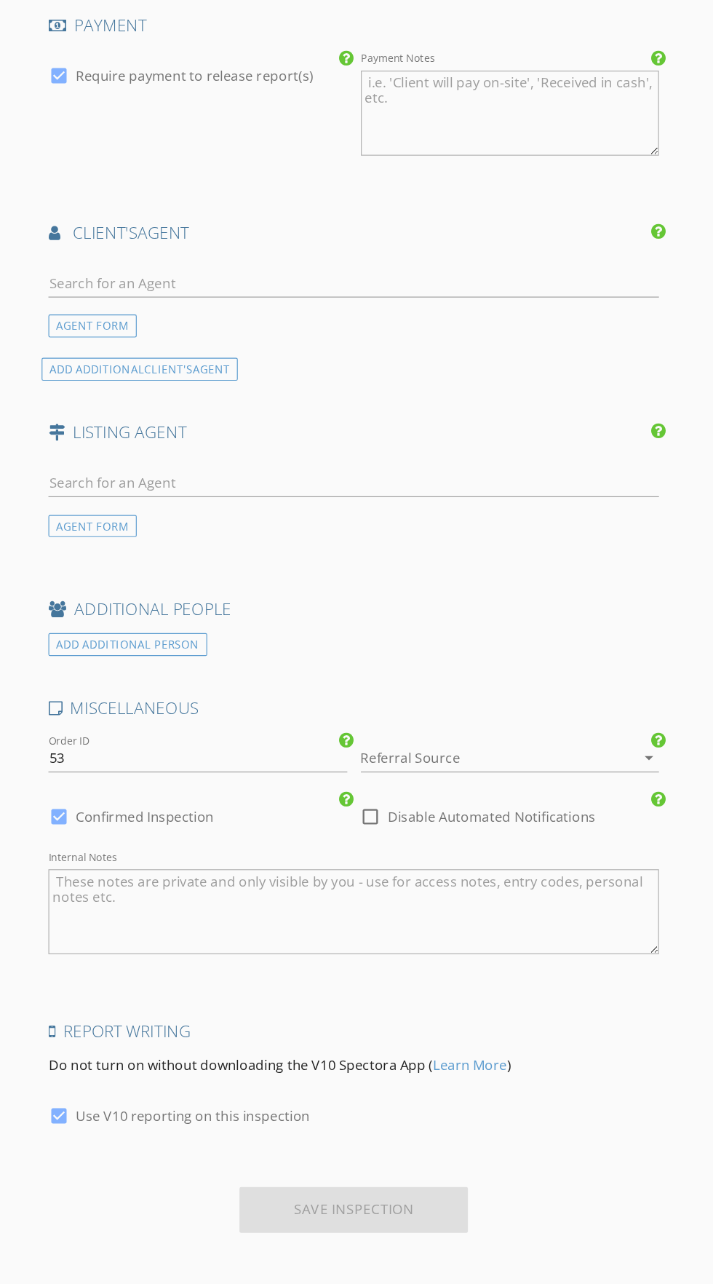
type input "0.00"
click at [338, 1221] on div "Save Inspection" at bounding box center [303, 1219] width 196 height 39
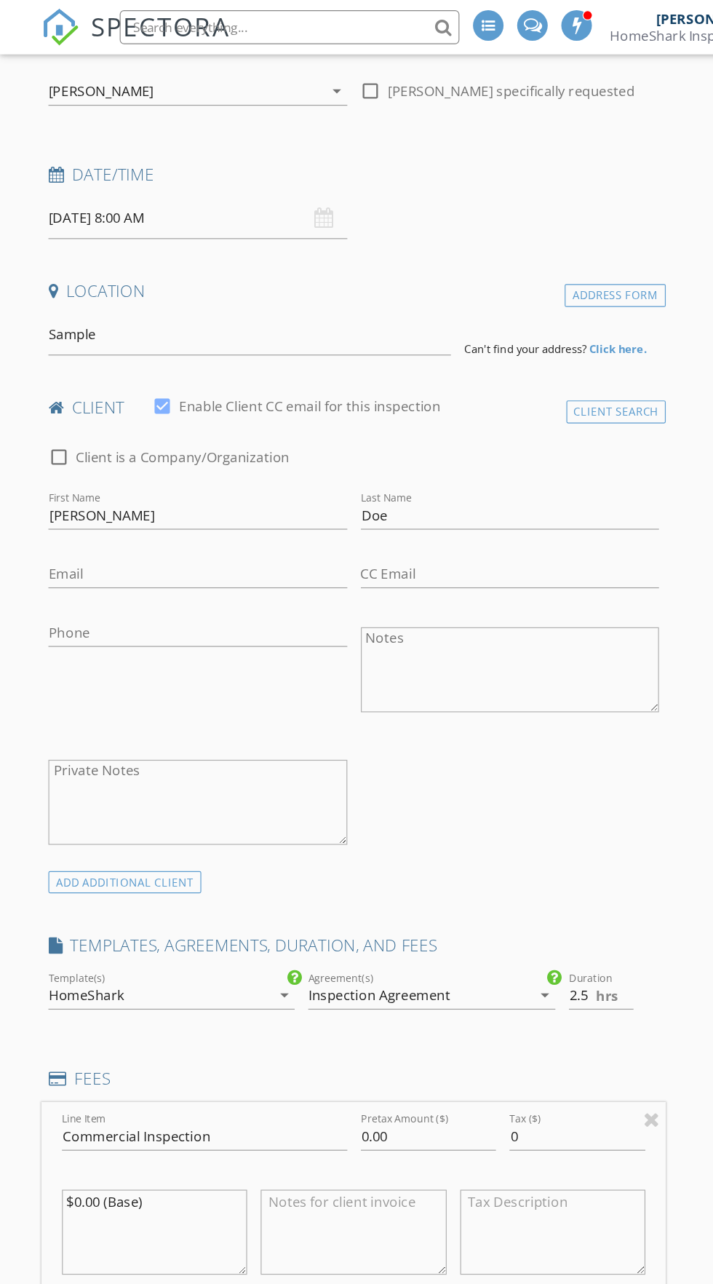
scroll to position [0, 0]
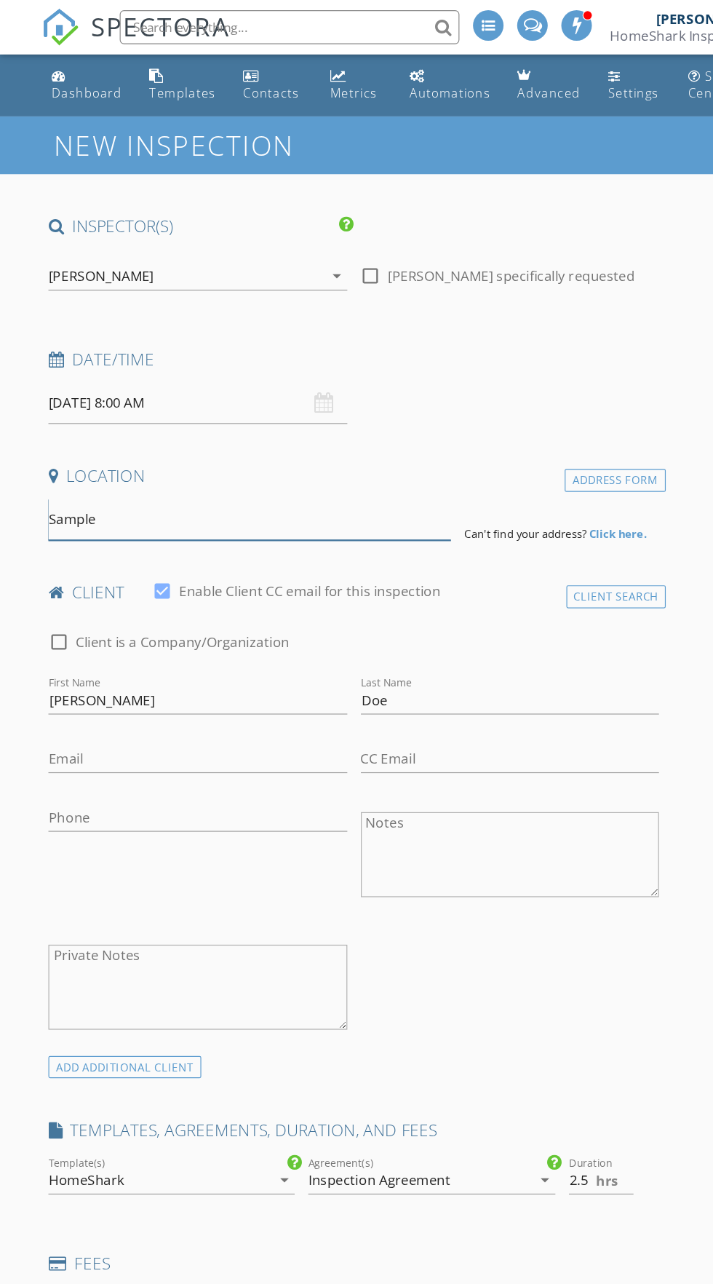
click at [274, 443] on input "Sample" at bounding box center [213, 445] width 345 height 36
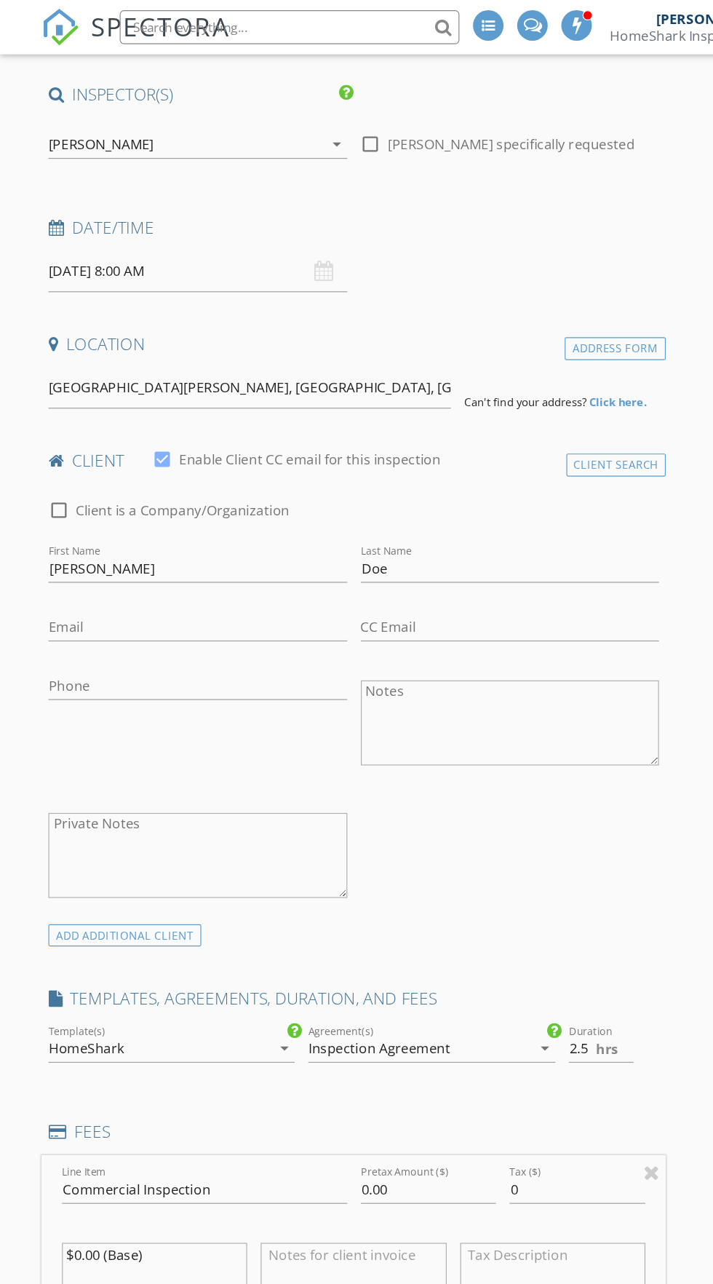
scroll to position [109, 0]
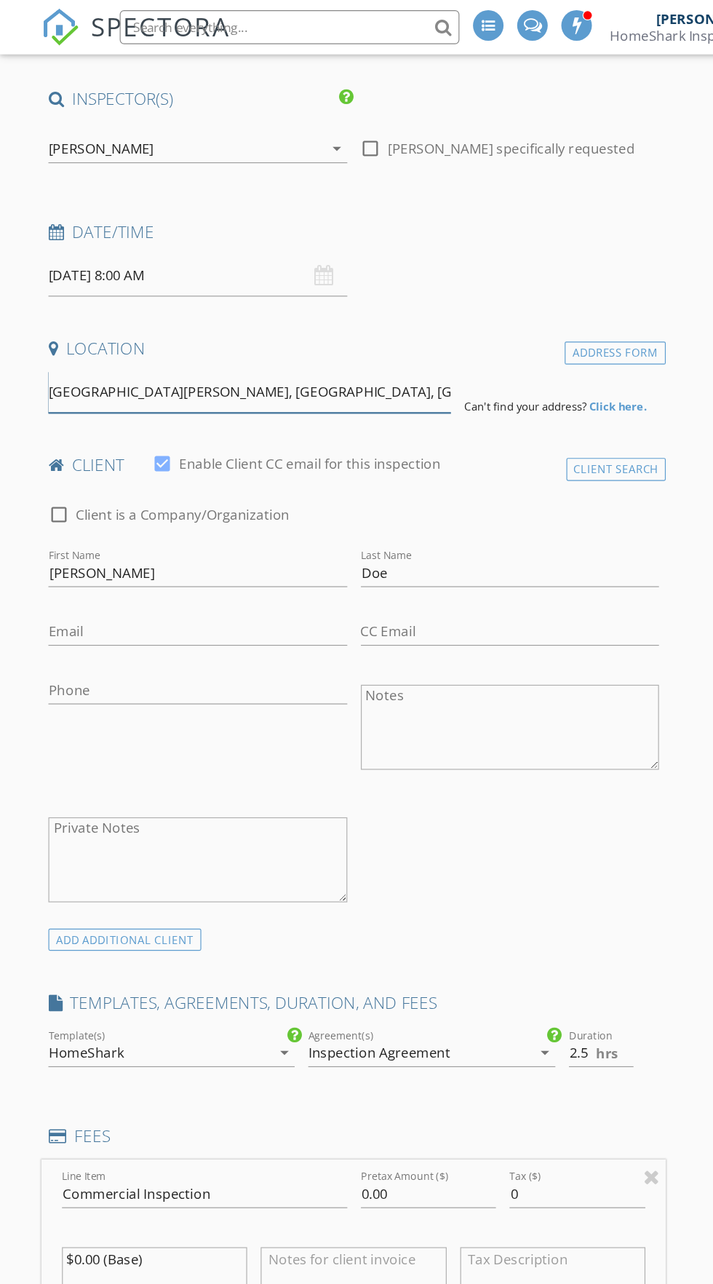
click at [260, 342] on input "[GEOGRAPHIC_DATA][PERSON_NAME], [GEOGRAPHIC_DATA], [GEOGRAPHIC_DATA]" at bounding box center [213, 336] width 345 height 36
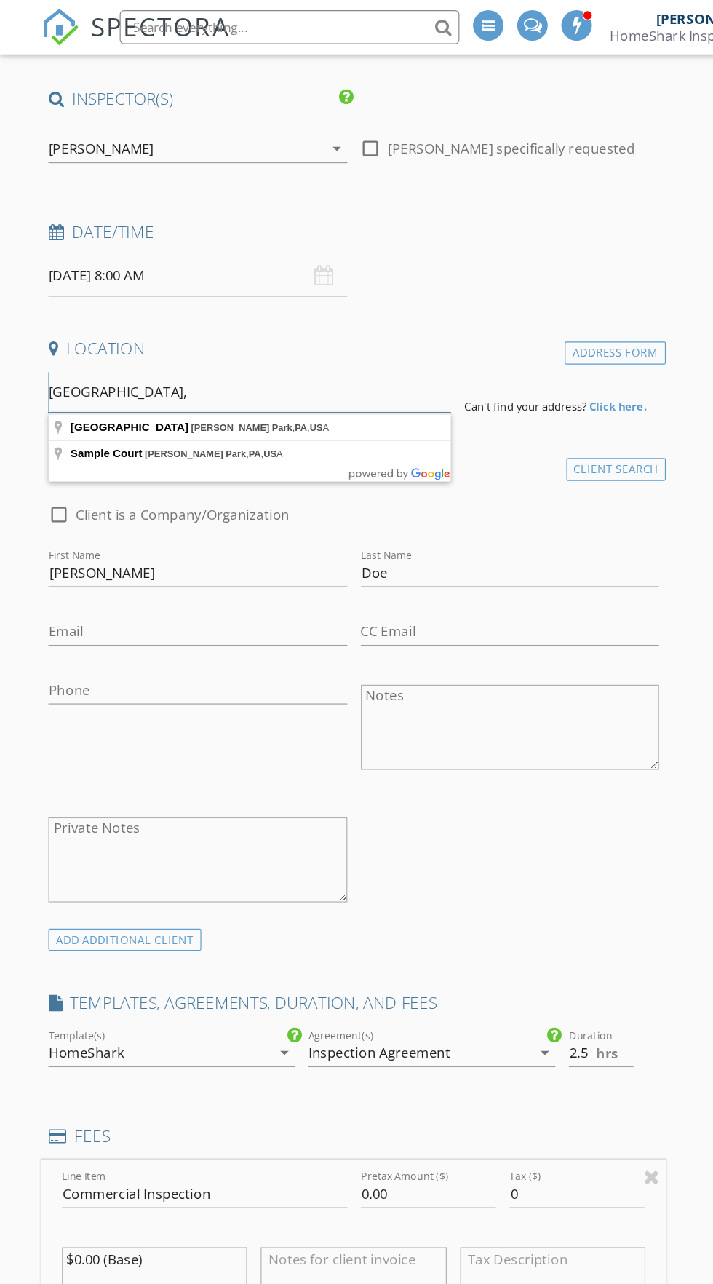
type input "Sample"
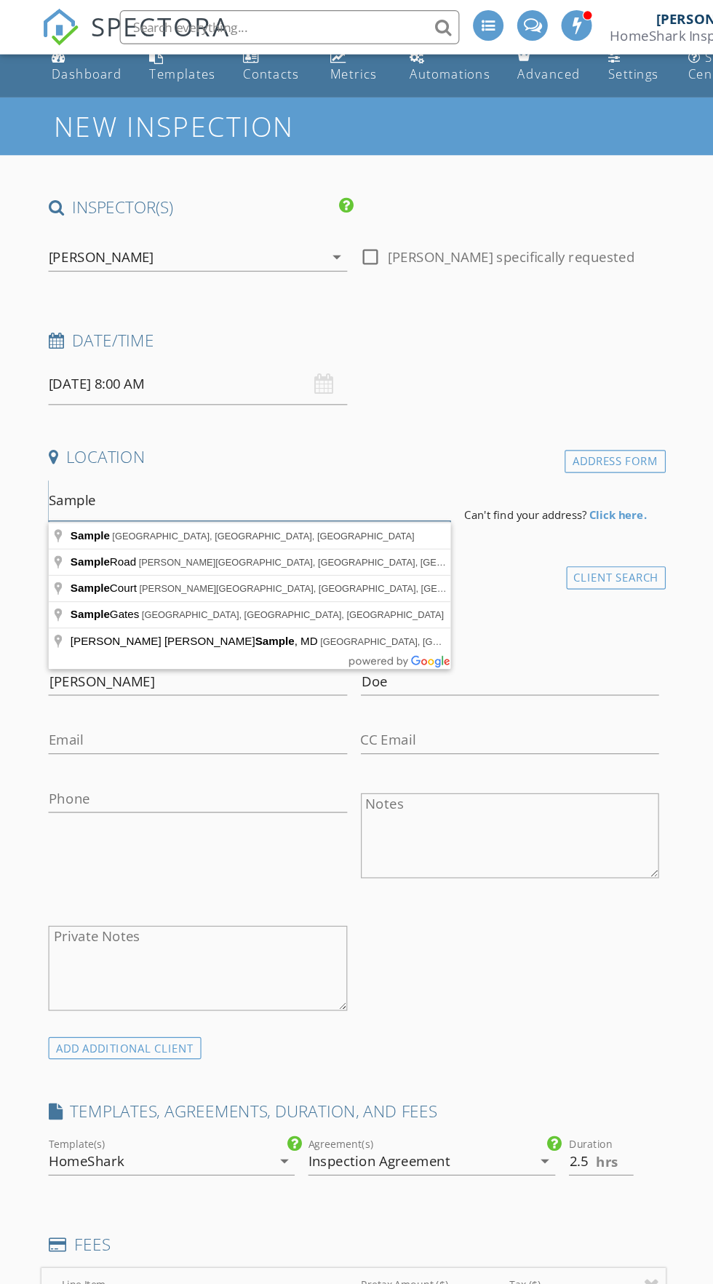
scroll to position [0, 0]
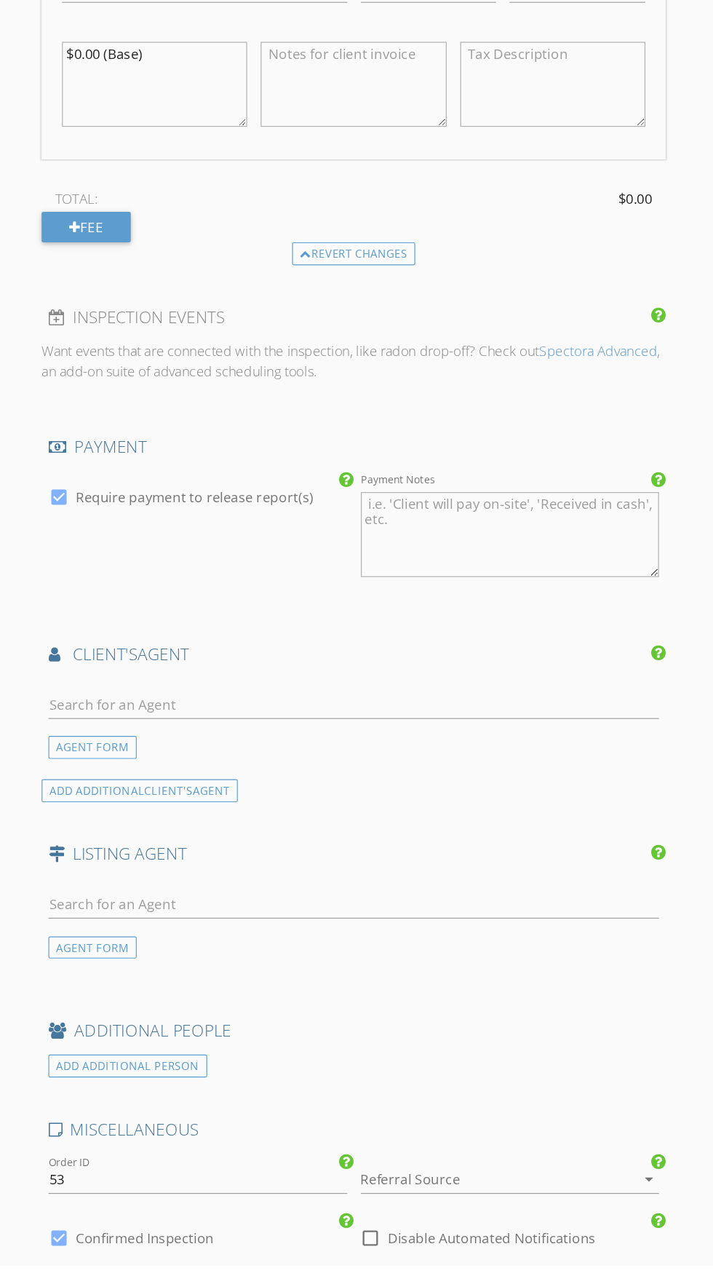
scroll to position [1208, 0]
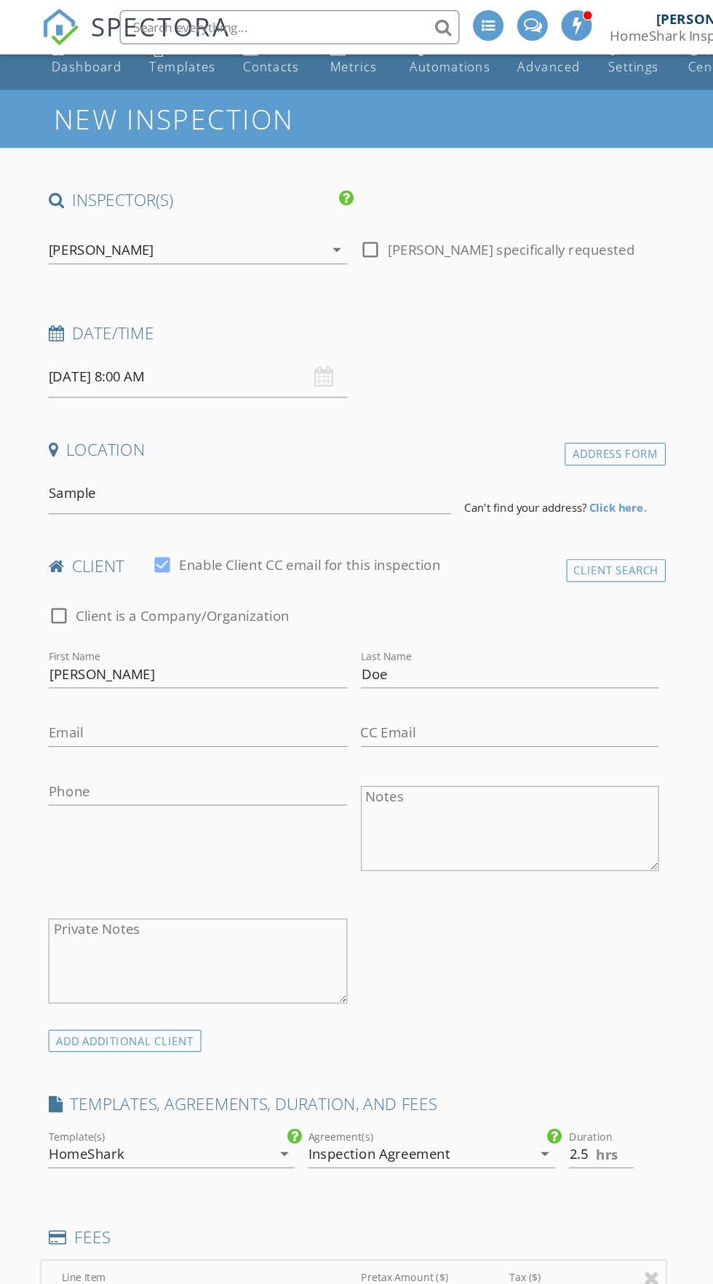
scroll to position [0, 0]
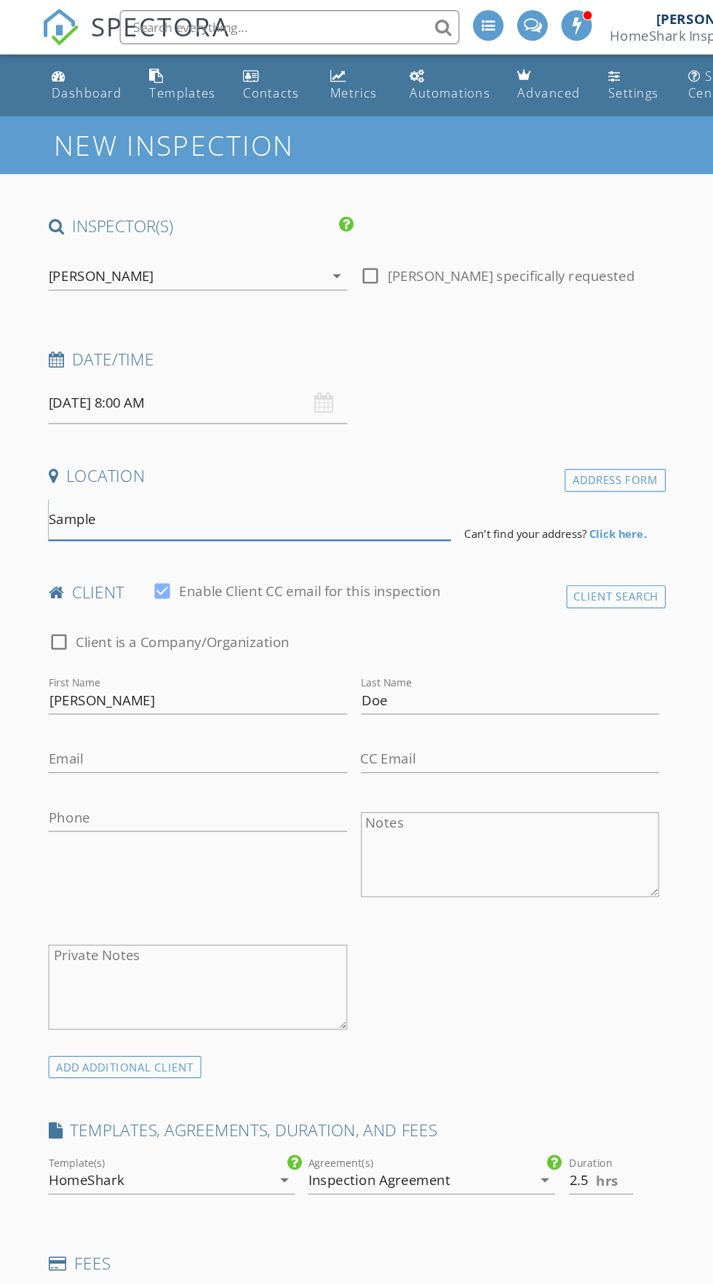
click at [245, 441] on input "Sample" at bounding box center [213, 445] width 345 height 36
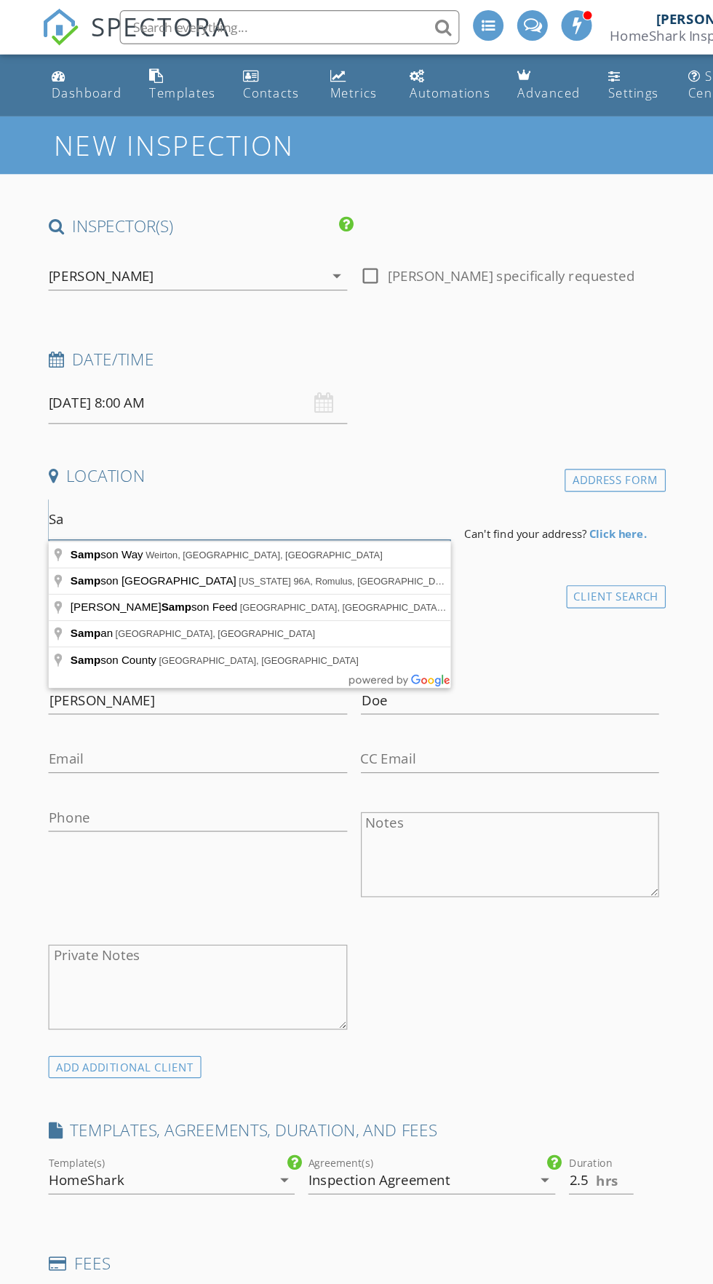
type input "S"
type input "[STREET_ADDRESS]"
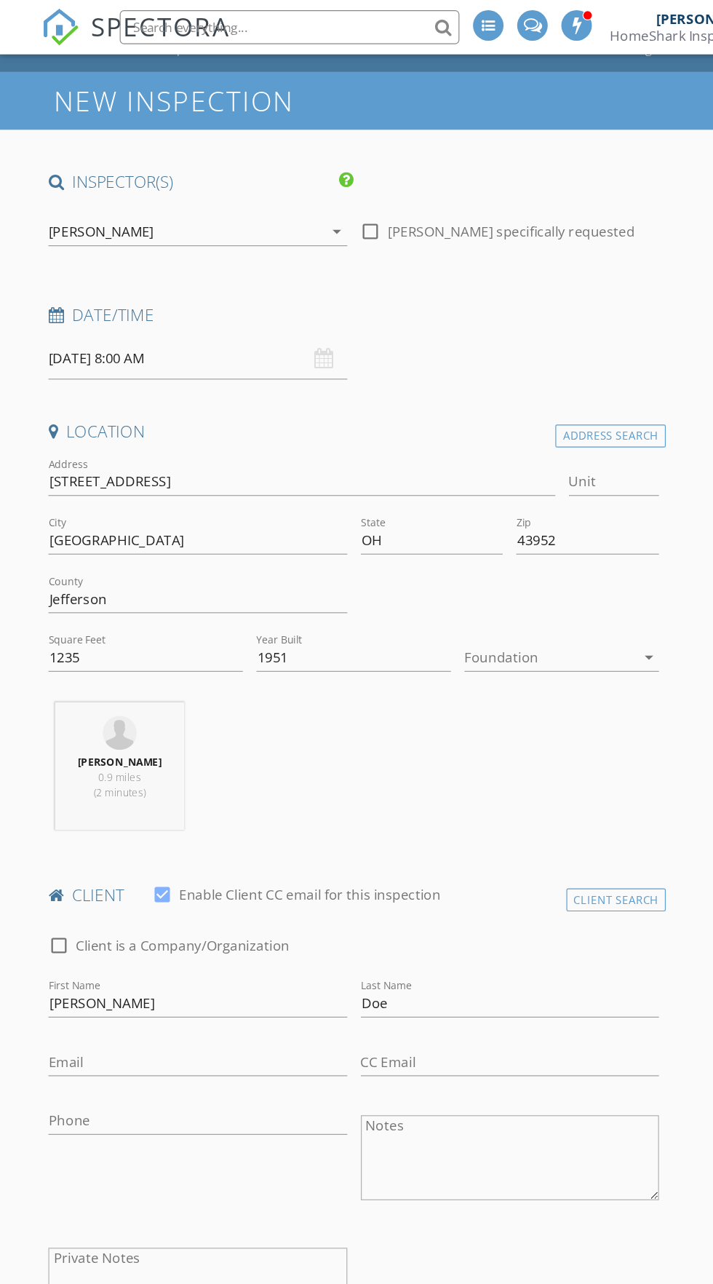
scroll to position [28, 0]
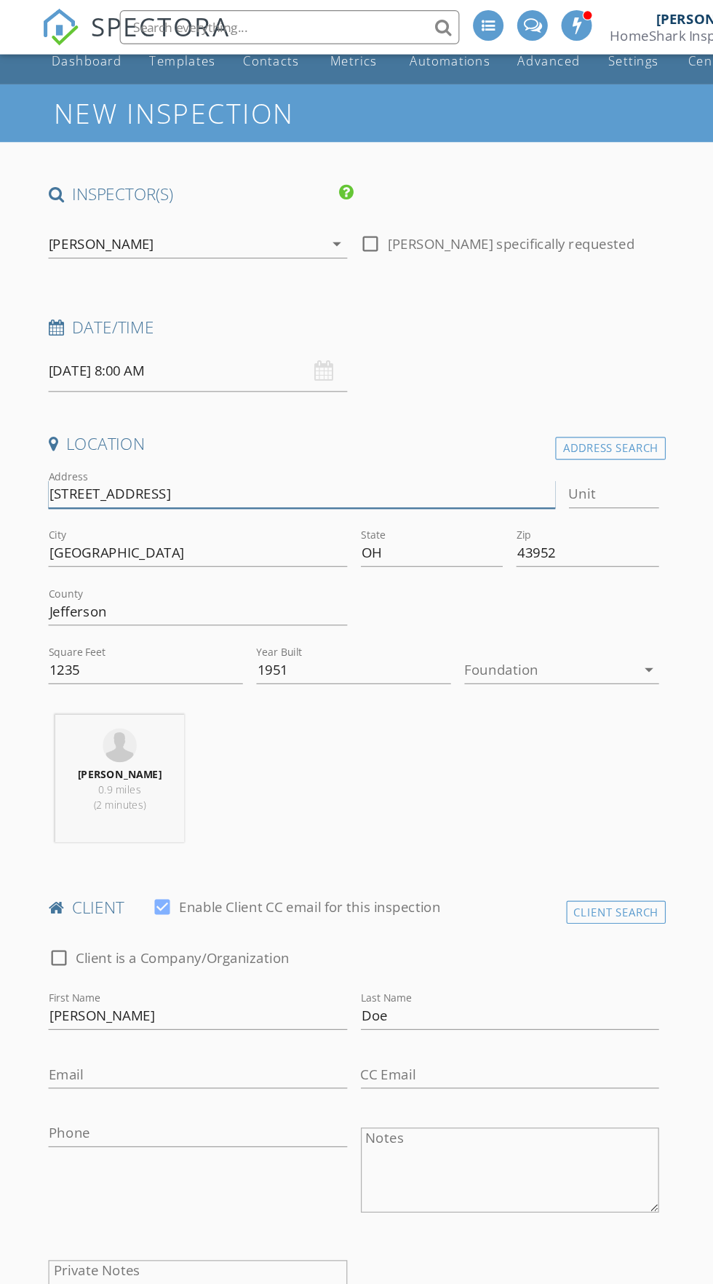
click at [187, 423] on input "[STREET_ADDRESS]" at bounding box center [258, 423] width 435 height 24
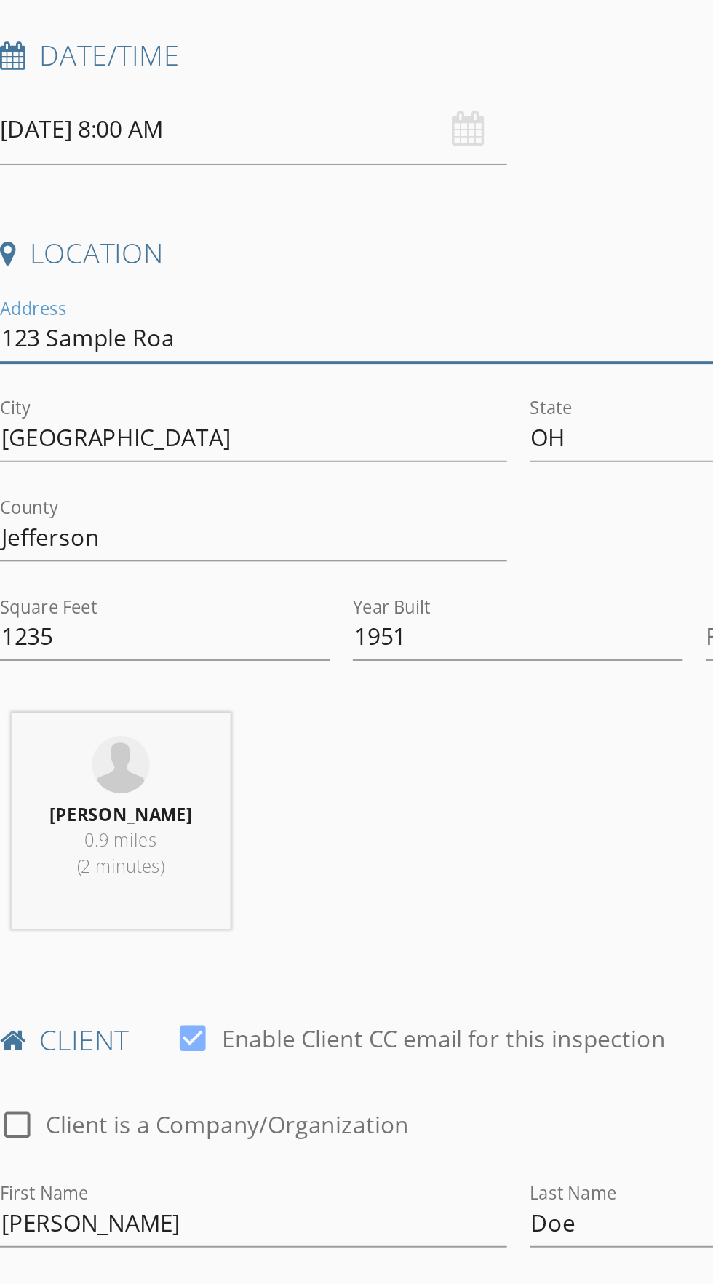
type input "[STREET_ADDRESS]"
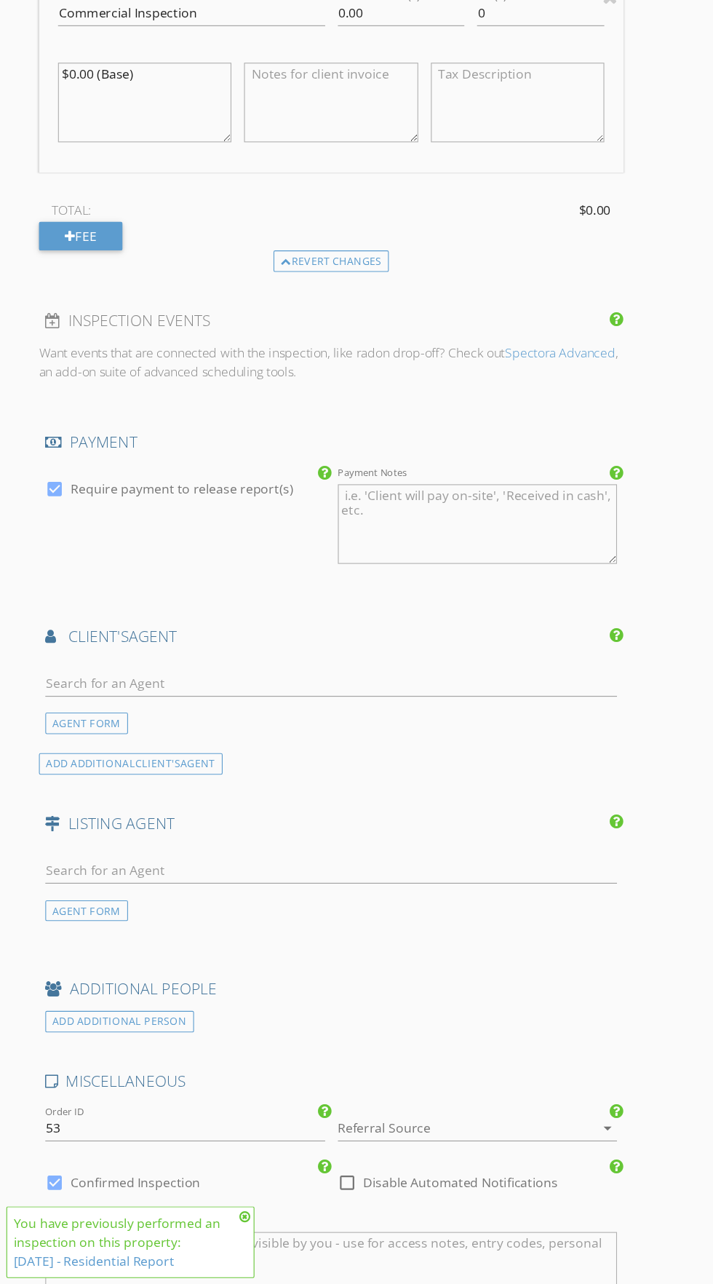
scroll to position [1617, 0]
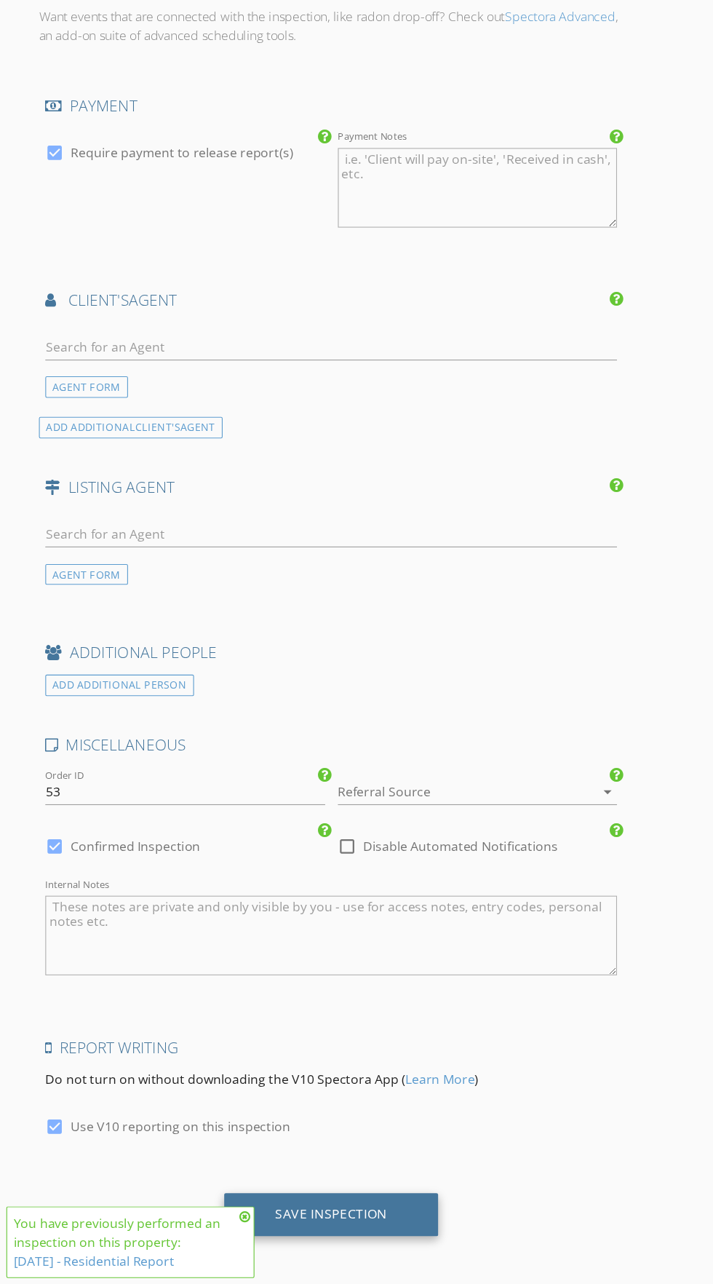
type input "[STREET_ADDRESS]"
click at [351, 1221] on div "Save Inspection" at bounding box center [303, 1219] width 103 height 15
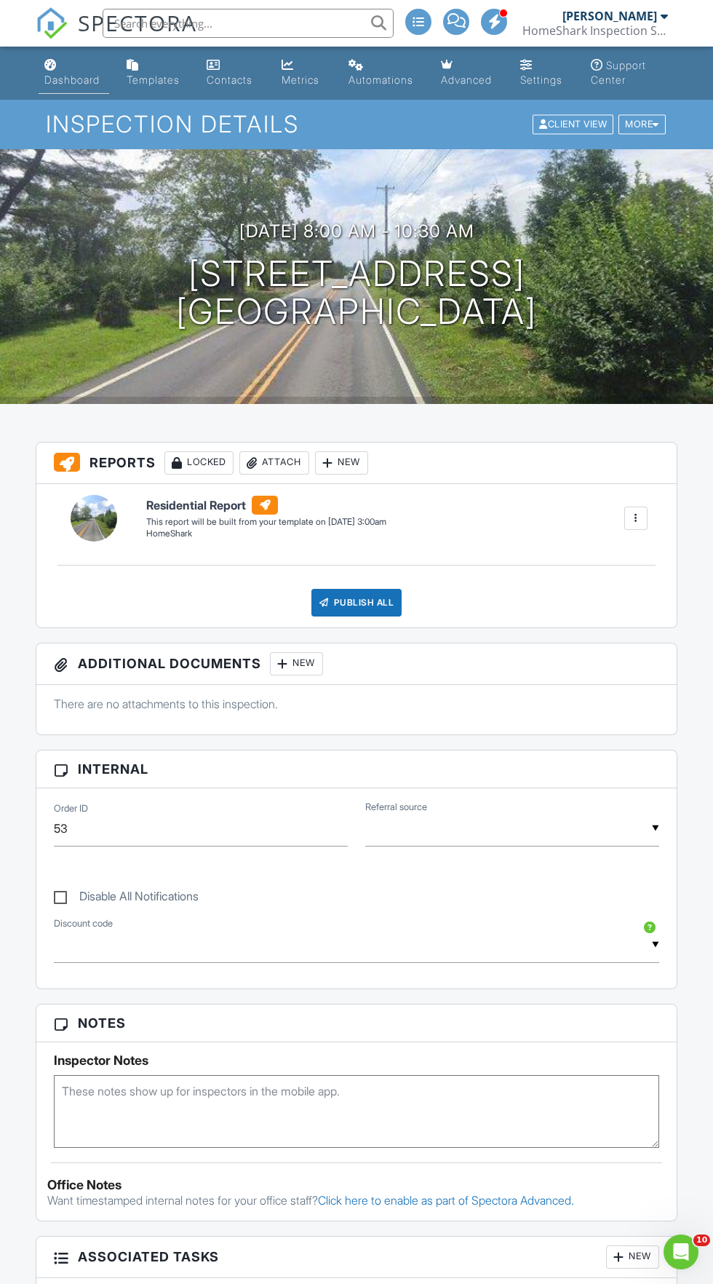
click at [64, 84] on div "Dashboard" at bounding box center [71, 80] width 55 height 12
